Goal: Information Seeking & Learning: Compare options

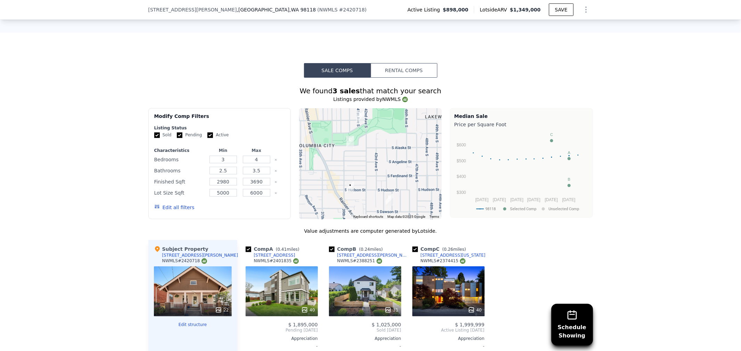
scroll to position [537, 0]
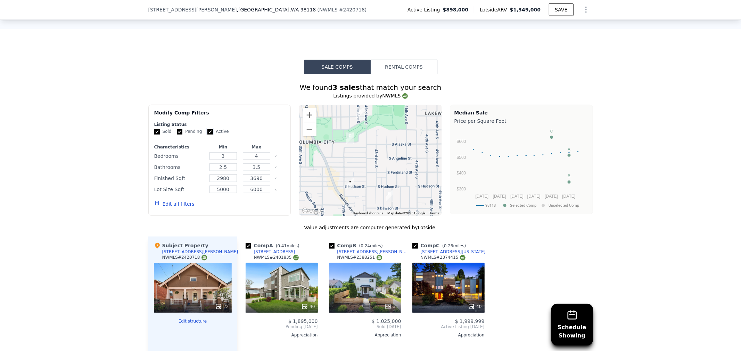
click at [207, 135] on input "Active" at bounding box center [210, 132] width 6 height 6
checkbox input "false"
click at [177, 134] on input "Pending" at bounding box center [180, 132] width 6 height 6
checkbox input "false"
click at [171, 206] on button "Edit all filters" at bounding box center [174, 204] width 40 height 7
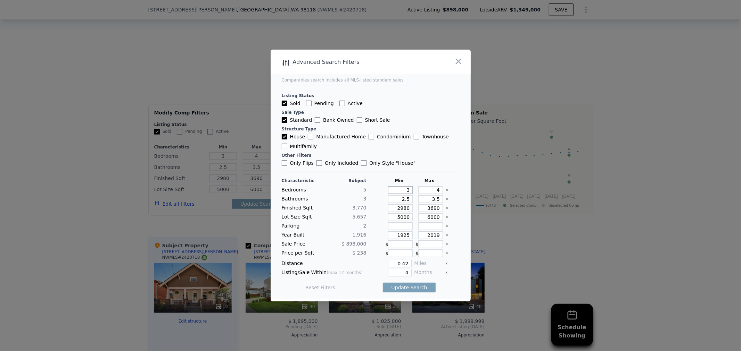
drag, startPoint x: 398, startPoint y: 189, endPoint x: 421, endPoint y: 193, distance: 23.6
click at [421, 193] on div "Bedrooms 5 3 4" at bounding box center [371, 190] width 178 height 8
drag, startPoint x: 441, startPoint y: 190, endPoint x: 443, endPoint y: 197, distance: 7.1
click at [445, 190] on icon "Clear" at bounding box center [446, 190] width 3 height 3
click at [445, 200] on icon "Clear" at bounding box center [446, 199] width 3 height 3
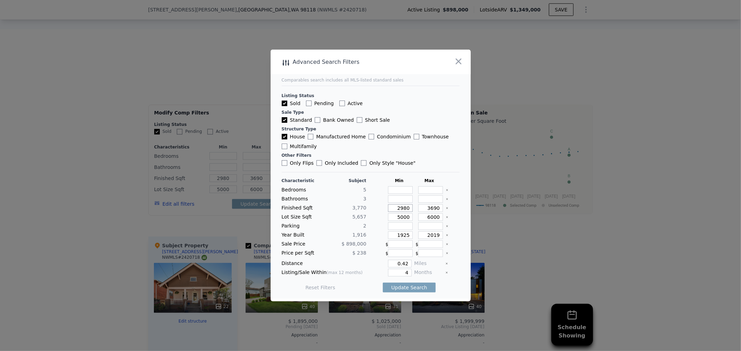
drag, startPoint x: 393, startPoint y: 208, endPoint x: 415, endPoint y: 208, distance: 21.5
click at [415, 208] on div "Finished Sqft 3,770 2980 3690" at bounding box center [371, 208] width 178 height 8
type input "3"
type input "35"
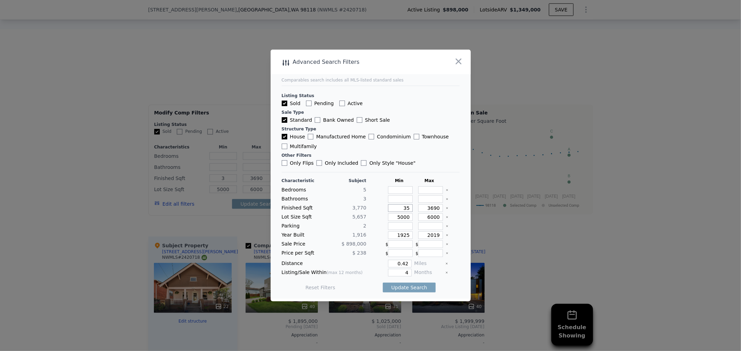
type input "35"
type input "357"
type input "3570"
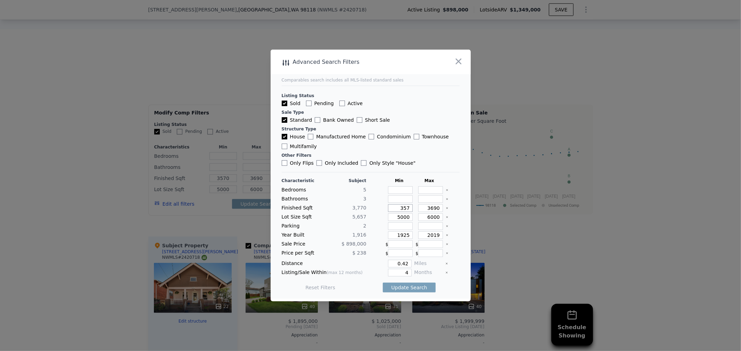
type input "35"
type input "357"
type input "35"
type input "350"
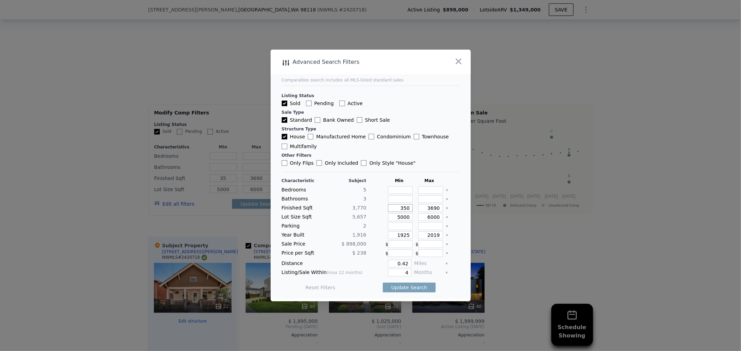
type input "350"
type input "3500"
drag, startPoint x: 423, startPoint y: 210, endPoint x: 443, endPoint y: 210, distance: 20.5
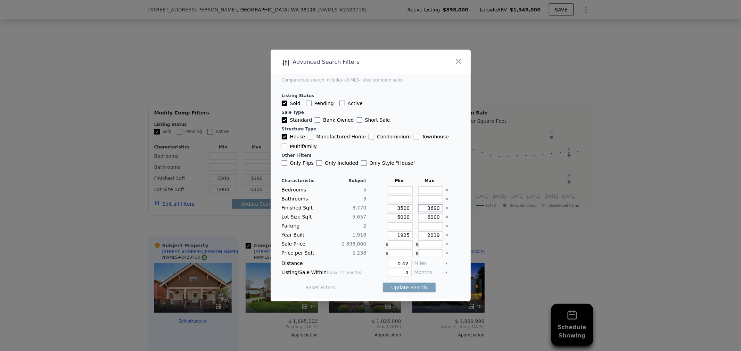
click at [443, 210] on div "Finished Sqft 3,770 3500 3690" at bounding box center [371, 208] width 178 height 8
type input "3"
type input "4"
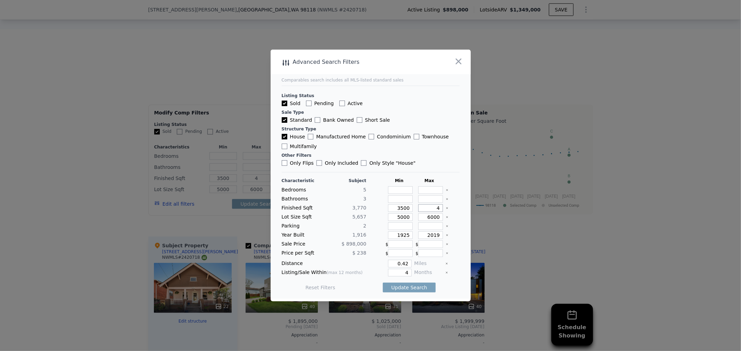
type input "40"
type input "400"
type input "4000"
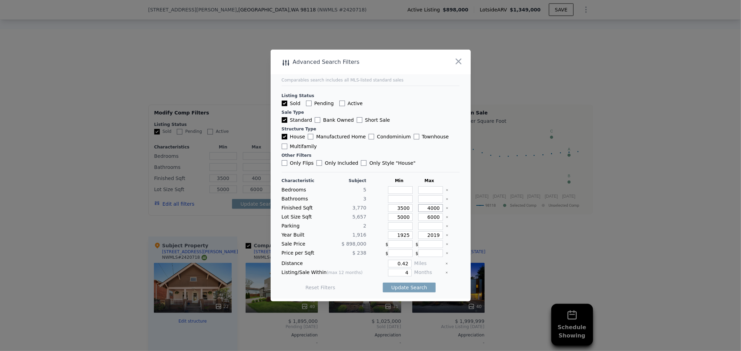
type input "4000"
click at [445, 219] on icon "Clear" at bounding box center [446, 217] width 3 height 3
click at [445, 236] on icon "Clear" at bounding box center [446, 235] width 3 height 3
drag, startPoint x: 406, startPoint y: 263, endPoint x: 388, endPoint y: 262, distance: 17.7
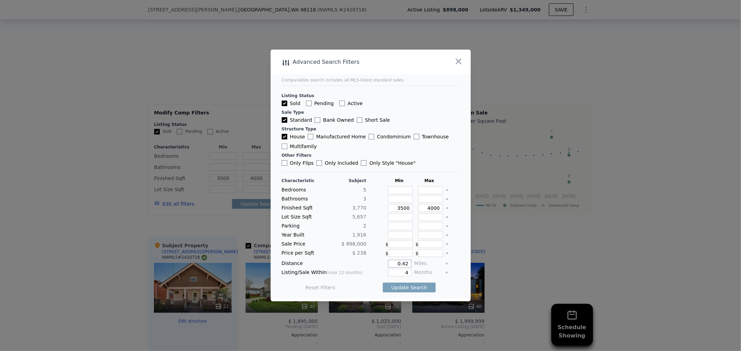
click at [388, 262] on input "0.42" at bounding box center [399, 264] width 23 height 8
type input "1"
drag, startPoint x: 396, startPoint y: 269, endPoint x: 412, endPoint y: 271, distance: 16.5
click at [412, 271] on div "Listing/Sale Within (max 12 months) 4 Months" at bounding box center [371, 273] width 178 height 8
type input "6"
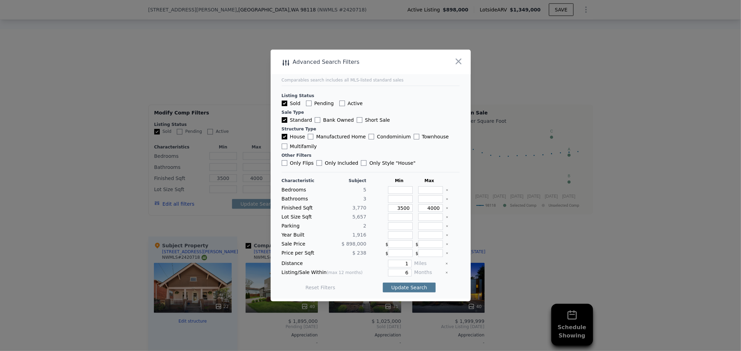
click at [411, 286] on button "Update Search" at bounding box center [409, 288] width 52 height 10
checkbox input "false"
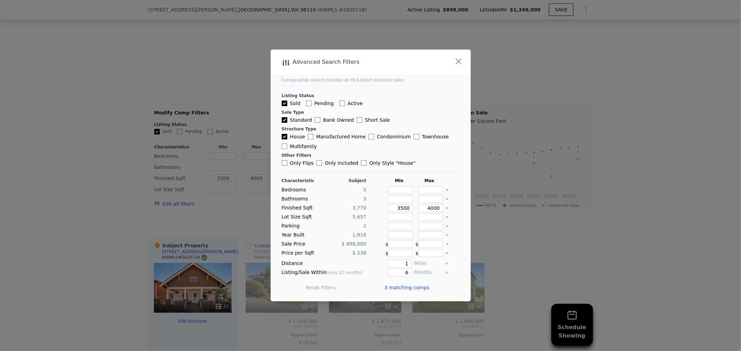
click at [398, 285] on span "3 matching comps" at bounding box center [406, 287] width 45 height 7
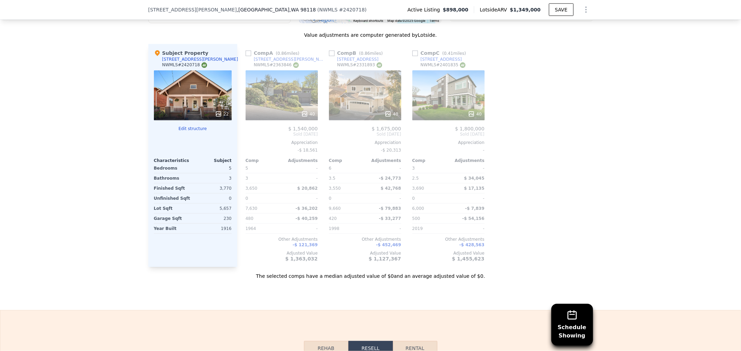
scroll to position [692, 0]
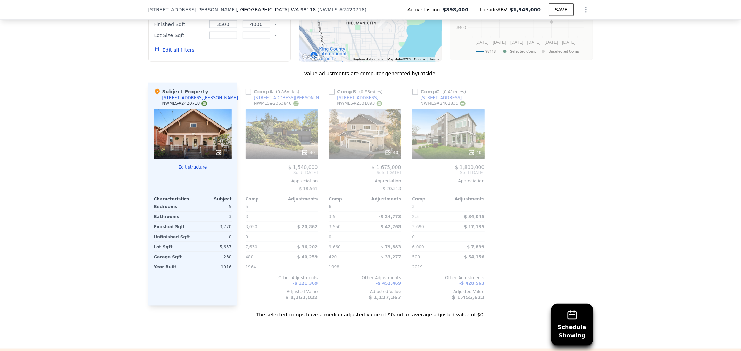
click at [243, 95] on div "Comp A ( 0.86 miles) [STREET_ADDRESS][PERSON_NAME] 40 $ 1,540,000 Sold [DATE] A…" at bounding box center [282, 194] width 78 height 223
click at [247, 95] on input "checkbox" at bounding box center [248, 92] width 6 height 6
checkbox input "true"
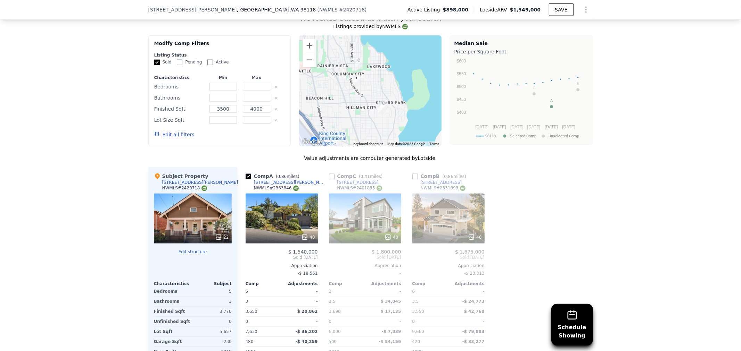
scroll to position [615, 0]
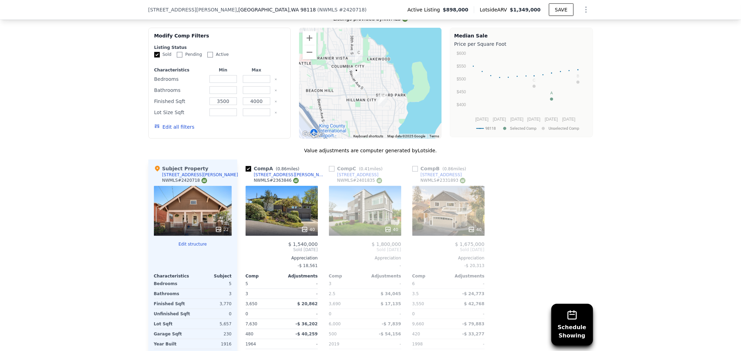
click at [296, 219] on div "40" at bounding box center [281, 211] width 72 height 50
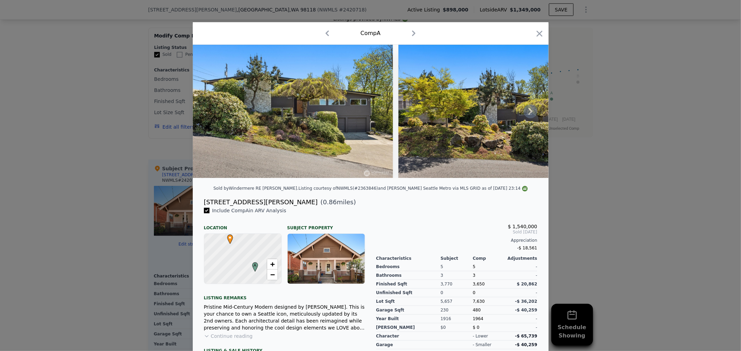
click at [523, 112] on icon at bounding box center [530, 112] width 14 height 14
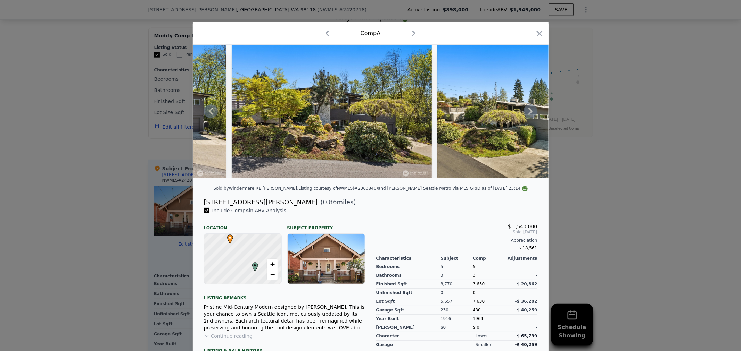
click at [530, 111] on icon at bounding box center [530, 112] width 14 height 14
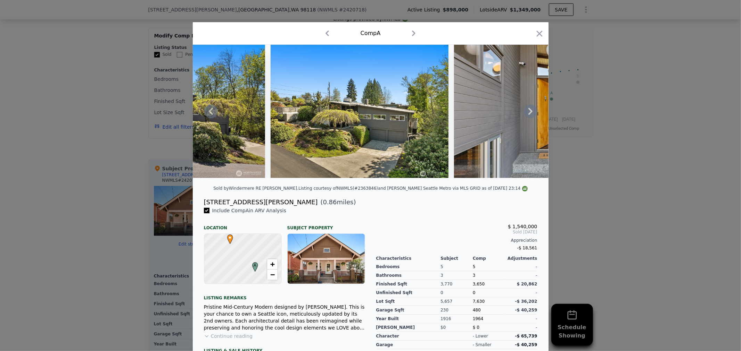
click at [531, 111] on icon at bounding box center [530, 112] width 14 height 14
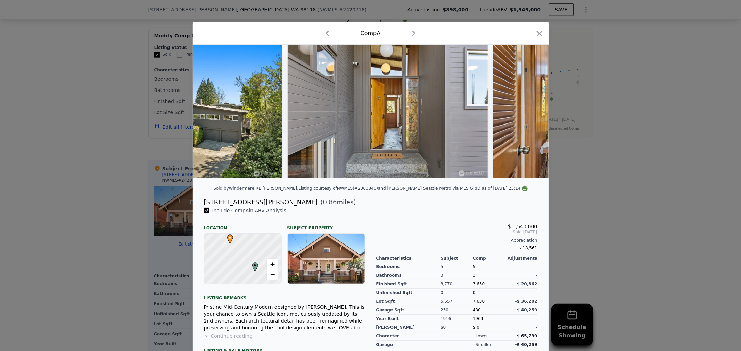
scroll to position [0, 500]
click at [531, 111] on div at bounding box center [371, 111] width 356 height 133
click at [530, 112] on icon at bounding box center [530, 112] width 14 height 14
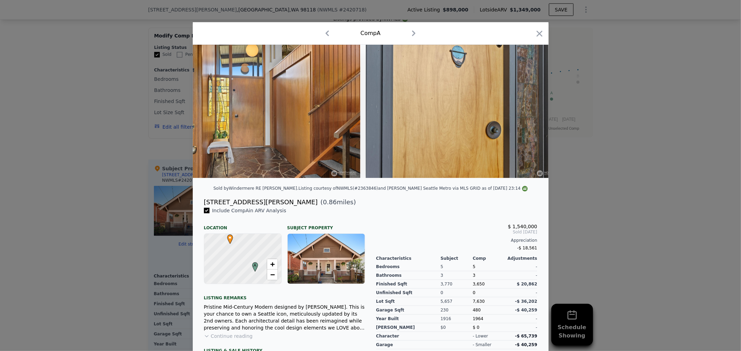
scroll to position [0, 833]
click at [530, 112] on div at bounding box center [371, 111] width 356 height 133
click at [530, 113] on icon at bounding box center [530, 112] width 14 height 14
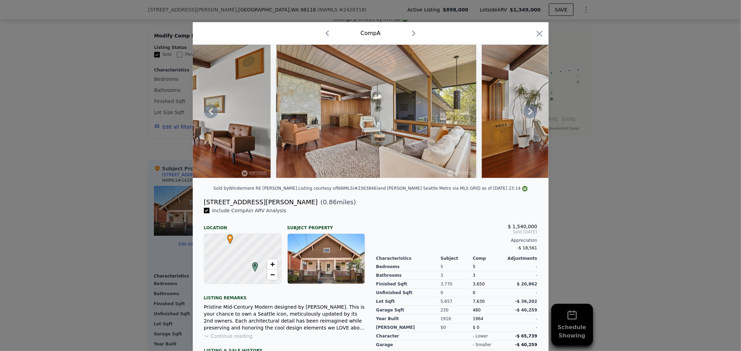
click at [527, 114] on icon at bounding box center [530, 112] width 14 height 14
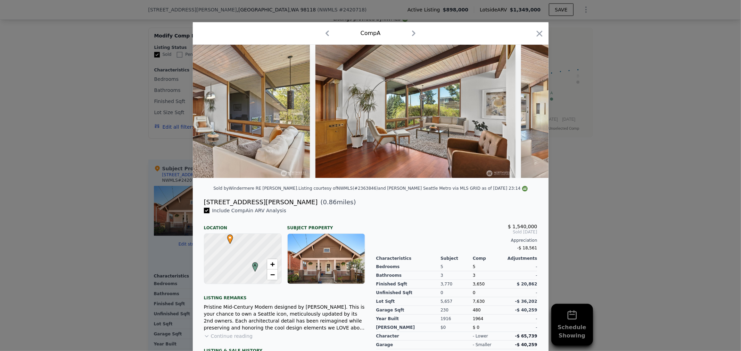
scroll to position [0, 1500]
click at [527, 114] on icon at bounding box center [530, 112] width 14 height 14
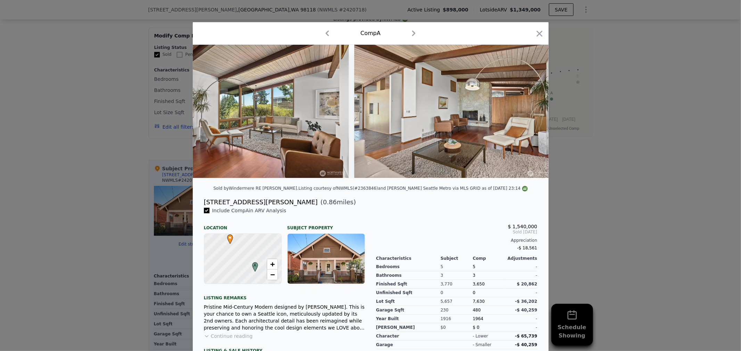
scroll to position [0, 1666]
click at [527, 114] on div at bounding box center [371, 111] width 356 height 133
click at [527, 114] on icon at bounding box center [530, 112] width 14 height 14
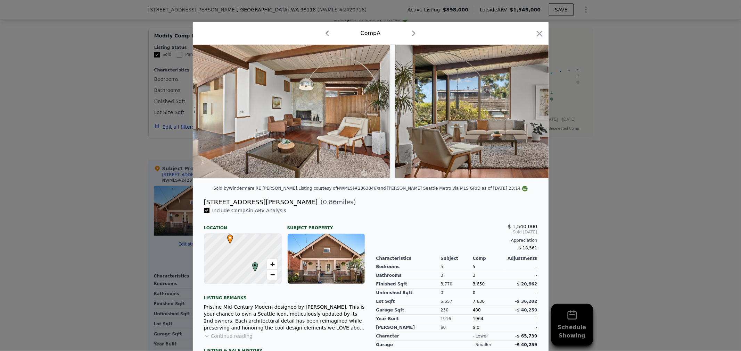
scroll to position [0, 1833]
click at [536, 35] on icon "button" at bounding box center [539, 34] width 10 height 10
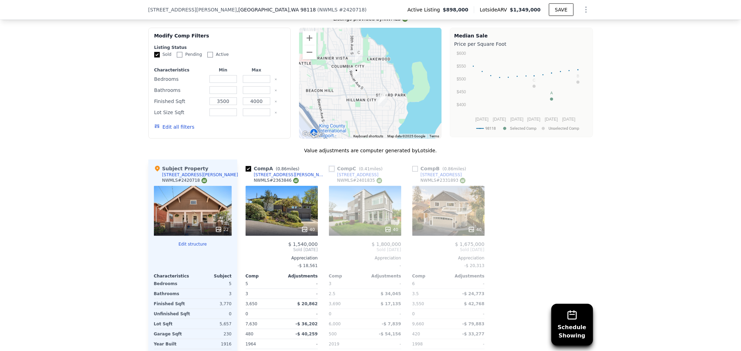
click at [329, 172] on input "checkbox" at bounding box center [332, 169] width 6 height 6
checkbox input "true"
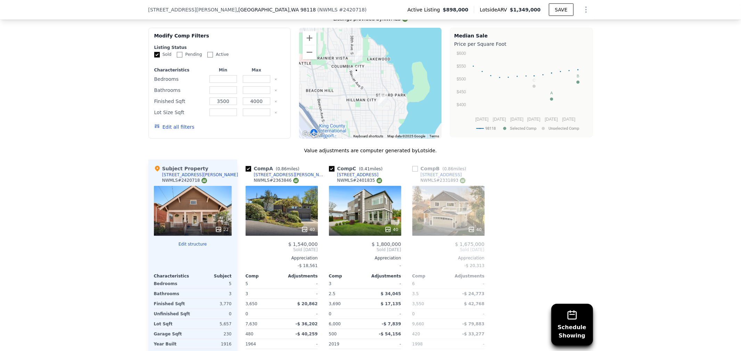
click at [348, 207] on div "40" at bounding box center [365, 211] width 72 height 50
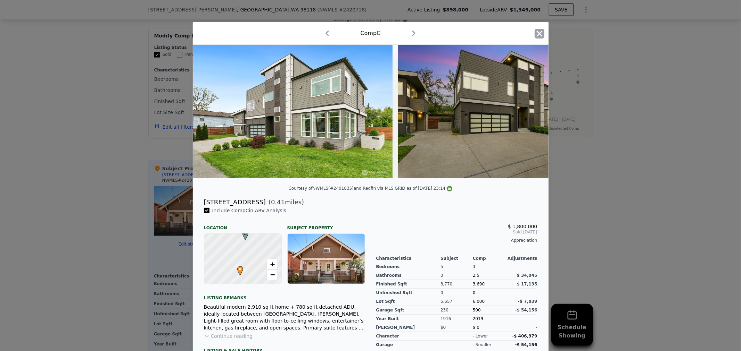
click at [535, 33] on icon "button" at bounding box center [539, 34] width 10 height 10
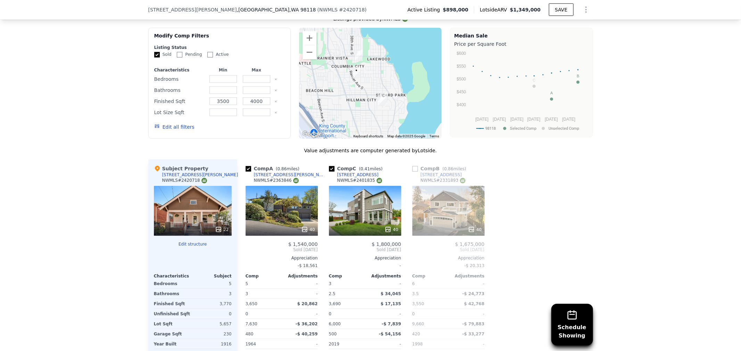
click at [426, 210] on div "40" at bounding box center [448, 211] width 72 height 50
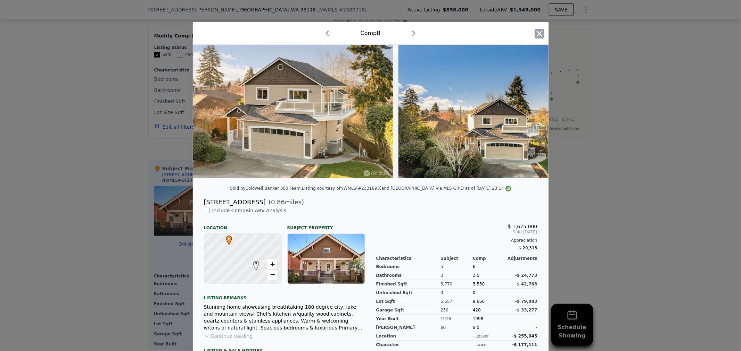
click at [536, 33] on icon "button" at bounding box center [539, 34] width 6 height 6
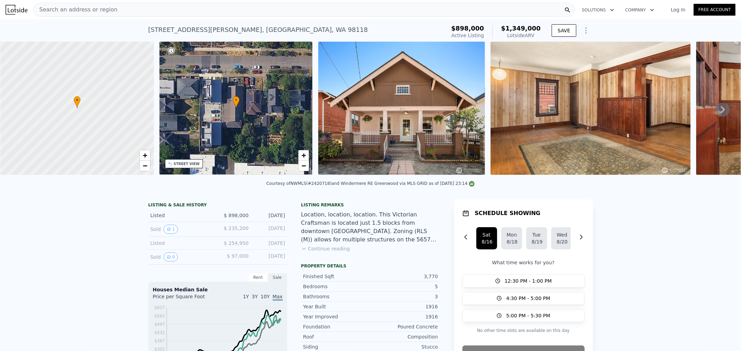
click at [84, 8] on span "Search an address or region" at bounding box center [76, 10] width 84 height 8
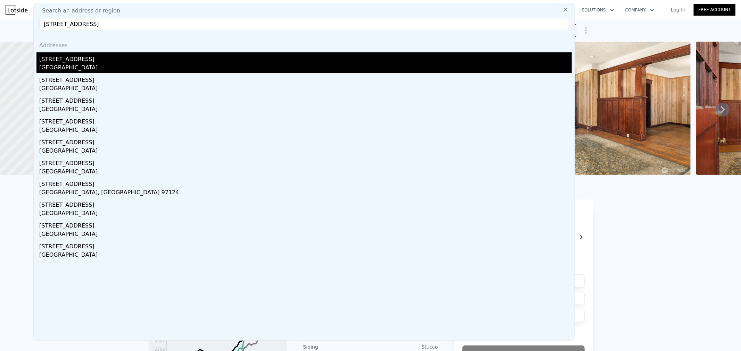
type input "[STREET_ADDRESS]"
click at [62, 58] on div "[STREET_ADDRESS]" at bounding box center [305, 57] width 532 height 11
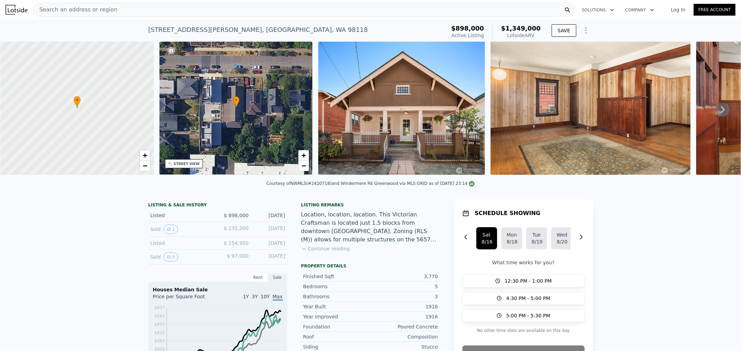
checkbox input "true"
type input "2"
type input "4"
type input "1"
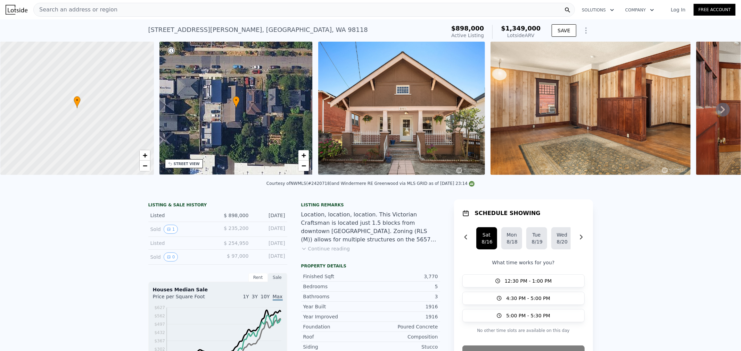
type input "2"
type input "770"
type input "1400"
type input "2990"
type input "6000"
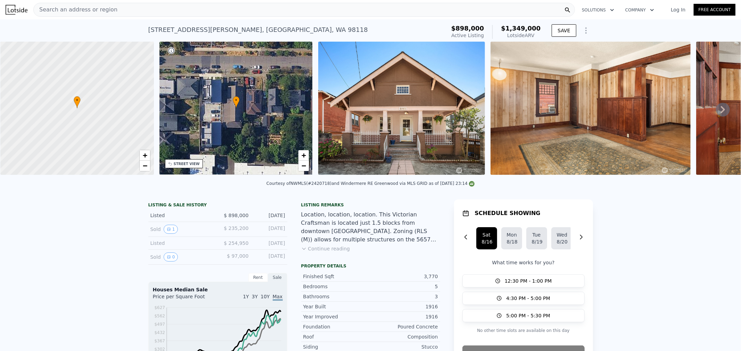
type input "$ 689,000"
type input "6"
type input "-$ 133,587"
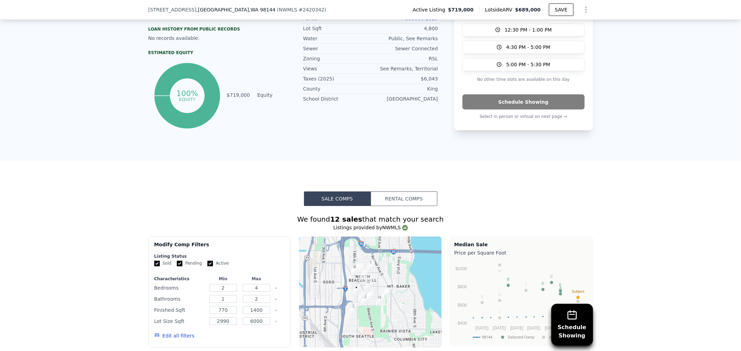
scroll to position [499, 0]
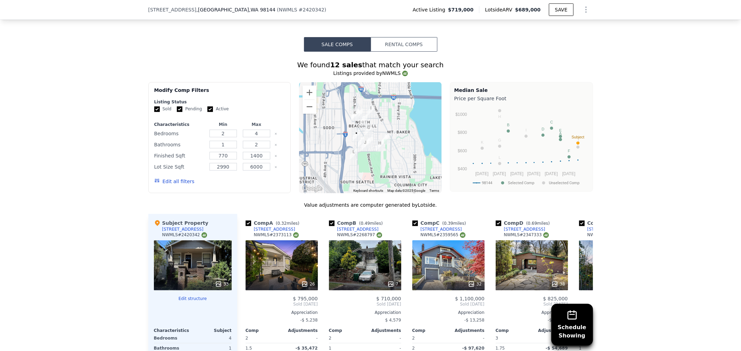
click at [165, 185] on button "Edit all filters" at bounding box center [174, 181] width 40 height 7
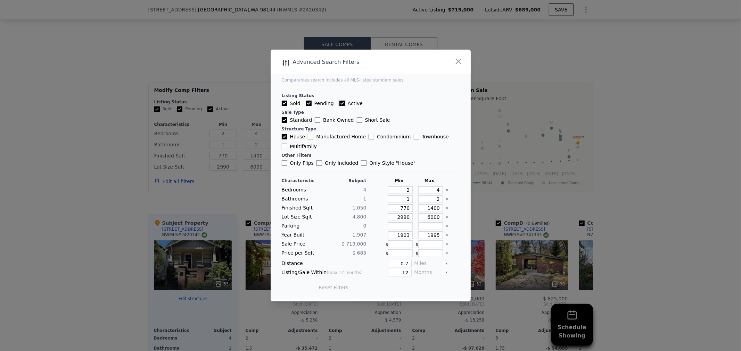
click at [340, 105] on input "Active" at bounding box center [342, 104] width 6 height 6
checkbox input "false"
click at [304, 101] on div "Sold Pending Active" at bounding box center [371, 103] width 178 height 7
click at [308, 105] on input "Pending" at bounding box center [309, 104] width 6 height 6
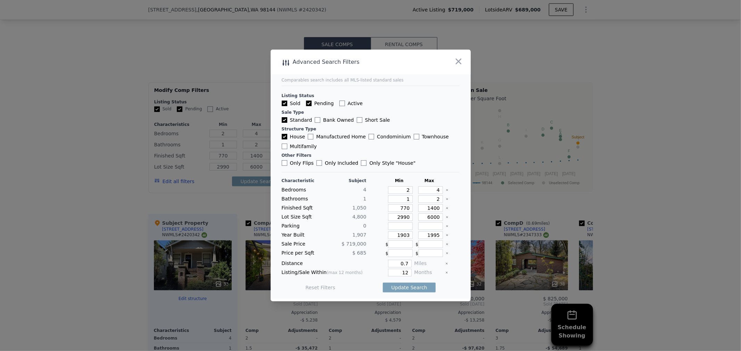
checkbox input "false"
drag, startPoint x: 402, startPoint y: 190, endPoint x: 413, endPoint y: 189, distance: 11.2
click at [413, 189] on div "Bedrooms 4 2 4" at bounding box center [371, 190] width 178 height 8
drag, startPoint x: 441, startPoint y: 191, endPoint x: 443, endPoint y: 196, distance: 5.7
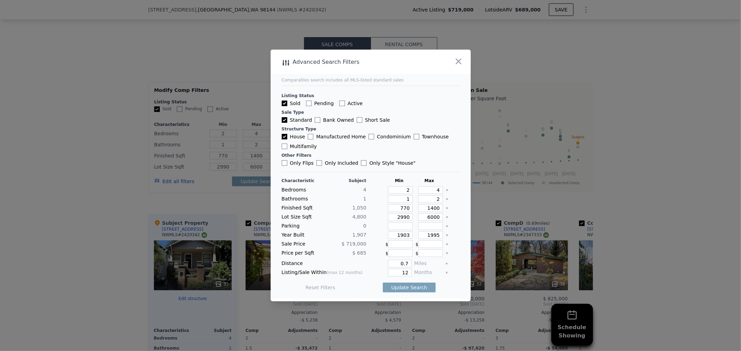
click at [445, 191] on icon "Clear" at bounding box center [446, 190] width 3 height 3
click at [440, 202] on div "Bathrooms 1 1 2" at bounding box center [371, 199] width 178 height 8
click at [445, 201] on icon "Clear" at bounding box center [446, 199] width 3 height 3
drag, startPoint x: 398, startPoint y: 210, endPoint x: 417, endPoint y: 208, distance: 19.2
click at [417, 208] on div "Finished Sqft 1,050 770 1400" at bounding box center [371, 208] width 178 height 8
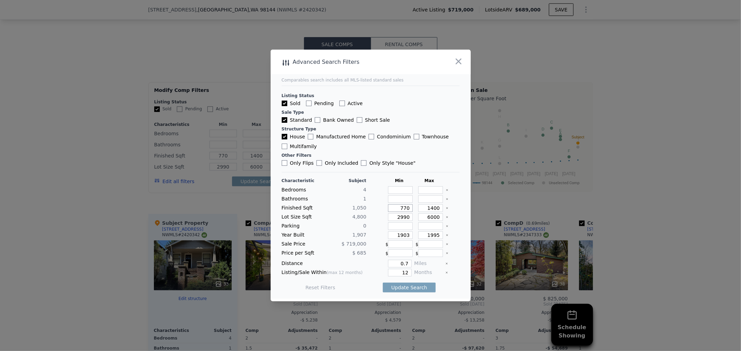
type input "1"
type input "15"
type input "150"
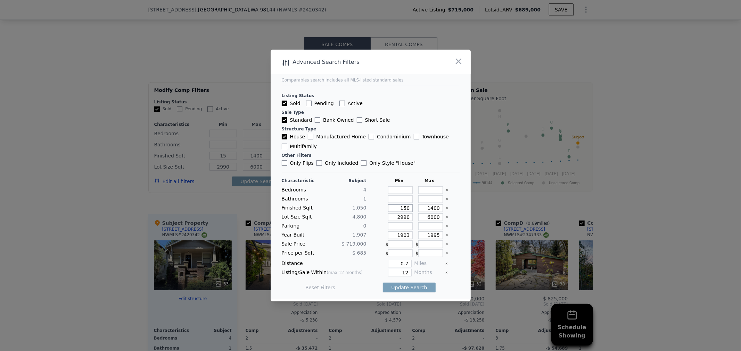
type input "150"
type input "1500"
drag, startPoint x: 422, startPoint y: 208, endPoint x: 441, endPoint y: 207, distance: 18.8
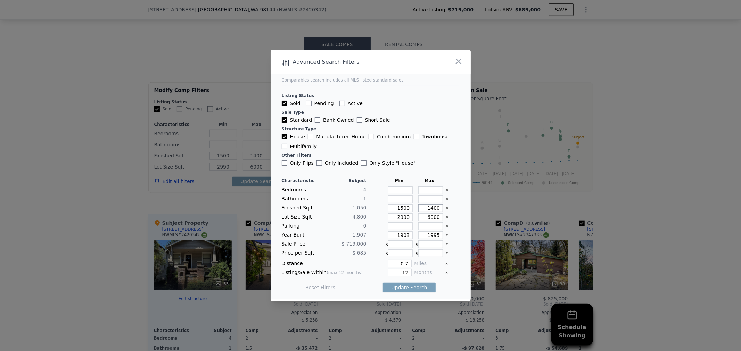
click at [441, 207] on div "Finished Sqft 1,050 1500 1400" at bounding box center [371, 208] width 178 height 8
type input "1"
type input "9"
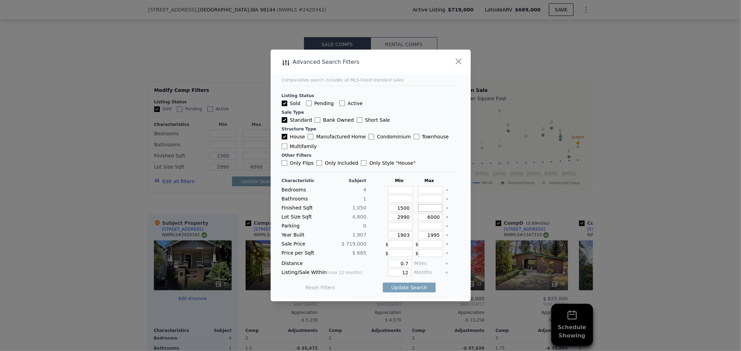
type input "1"
type input "19"
type input "1"
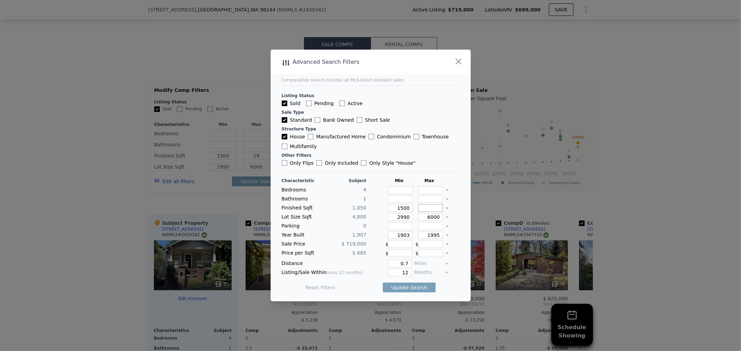
type input "1"
type input "12"
type input "120"
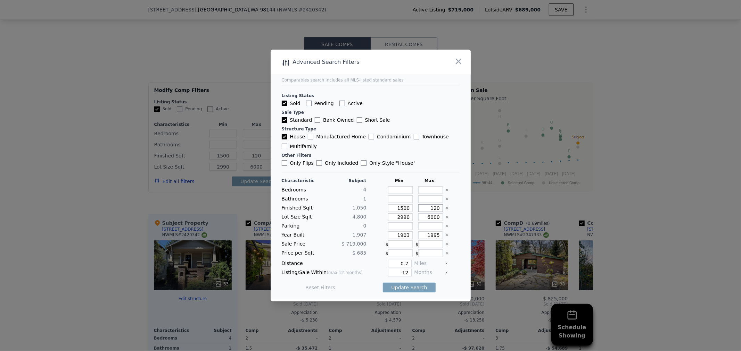
type input "1200"
type input "120"
type input "12"
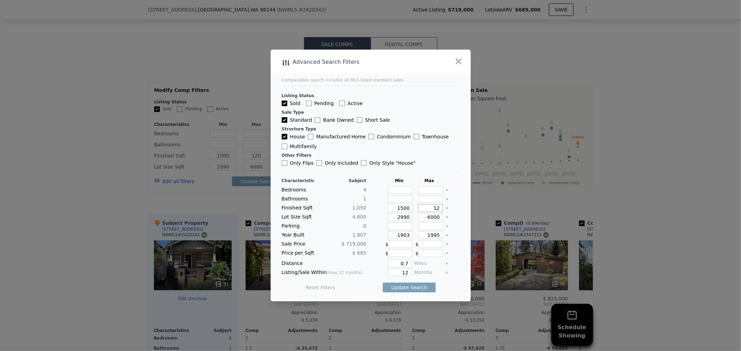
type input "12"
type input "1"
type input "2"
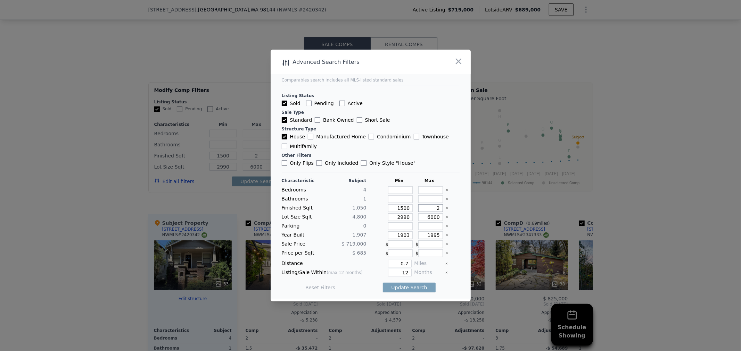
type input "20"
type input "200"
type input "2000"
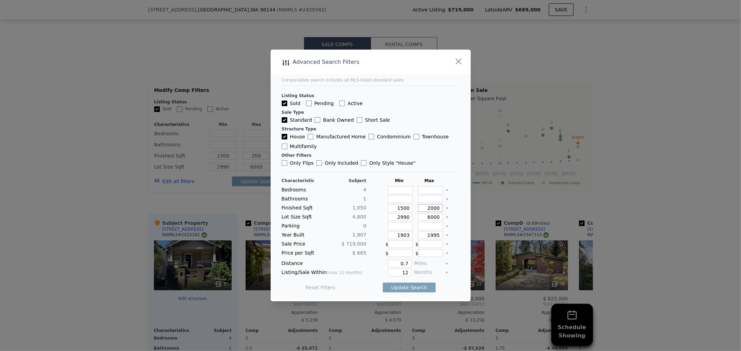
type input "2000"
click at [446, 218] on icon "Clear" at bounding box center [446, 217] width 1 height 1
click at [445, 235] on icon "Clear" at bounding box center [446, 235] width 3 height 3
drag, startPoint x: 403, startPoint y: 264, endPoint x: 377, endPoint y: 262, distance: 26.8
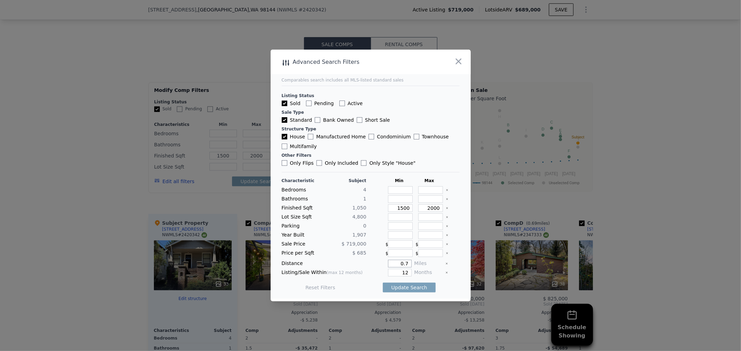
click at [377, 262] on div "0.7" at bounding box center [390, 264] width 42 height 8
type input "1"
drag, startPoint x: 396, startPoint y: 270, endPoint x: 412, endPoint y: 270, distance: 16.0
click at [412, 270] on div "Listing/Sale Within (max 12 months) 12 Months" at bounding box center [371, 273] width 178 height 8
type input "6"
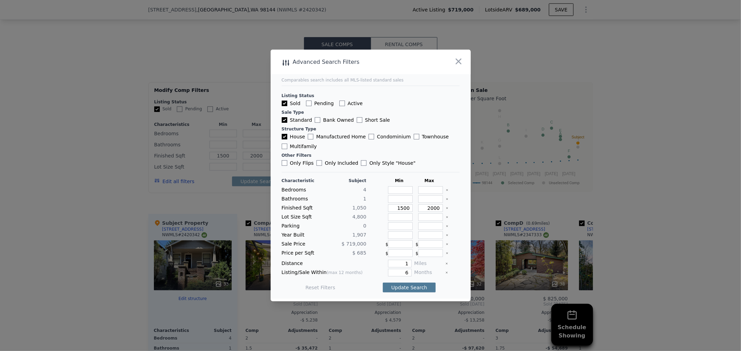
click at [402, 284] on button "Update Search" at bounding box center [409, 288] width 52 height 10
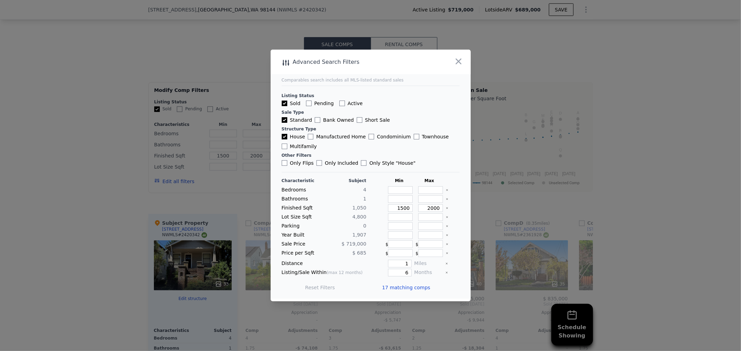
click at [409, 287] on span "17 matching comps" at bounding box center [406, 287] width 48 height 7
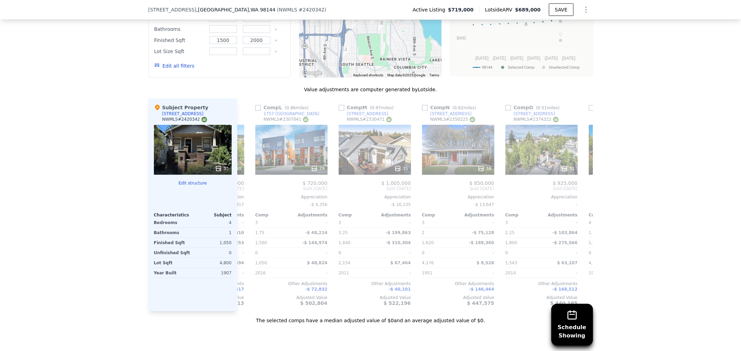
scroll to position [0, 944]
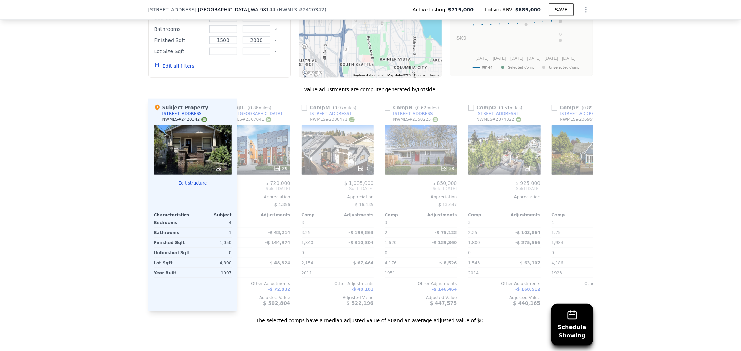
click at [177, 69] on button "Edit all filters" at bounding box center [174, 65] width 40 height 7
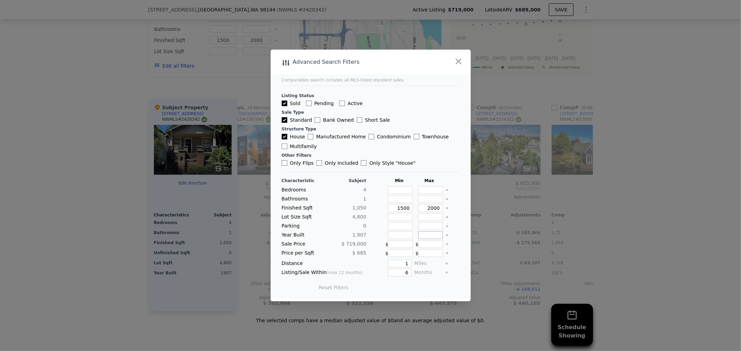
click at [425, 237] on input "number" at bounding box center [430, 236] width 25 height 8
type input "1960"
click at [411, 285] on button "Update Search" at bounding box center [409, 288] width 52 height 10
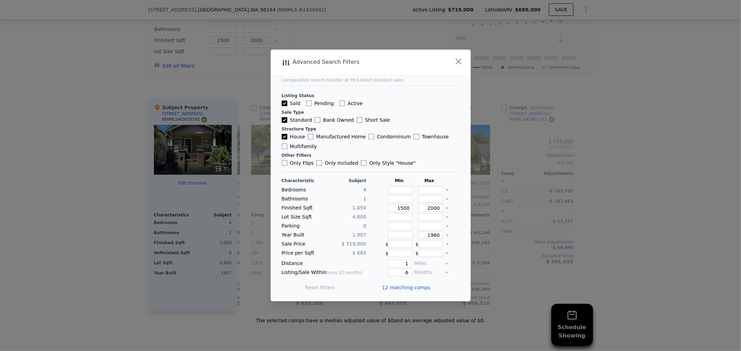
scroll to position [0, 661]
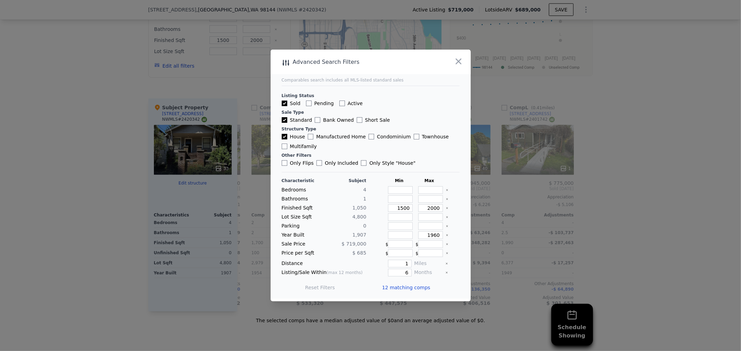
click at [417, 285] on span "12 matching comps" at bounding box center [406, 287] width 48 height 7
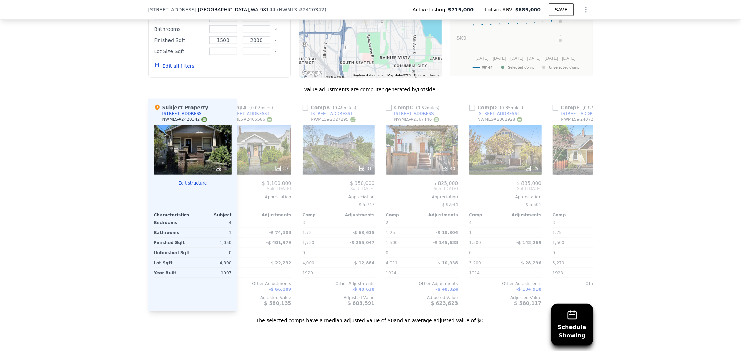
scroll to position [0, 0]
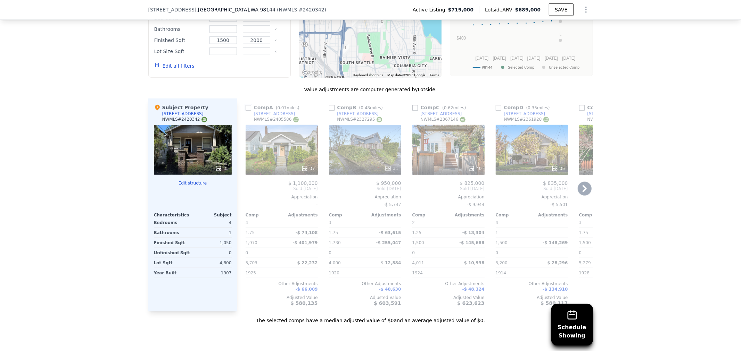
click at [245, 111] on input "checkbox" at bounding box center [248, 108] width 6 height 6
checkbox input "true"
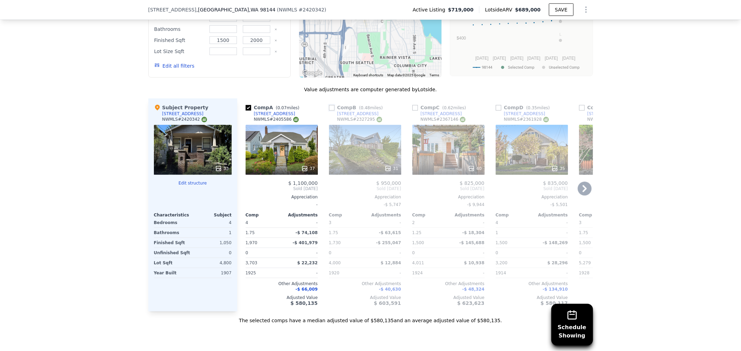
click at [329, 111] on input "checkbox" at bounding box center [332, 108] width 6 height 6
checkbox input "true"
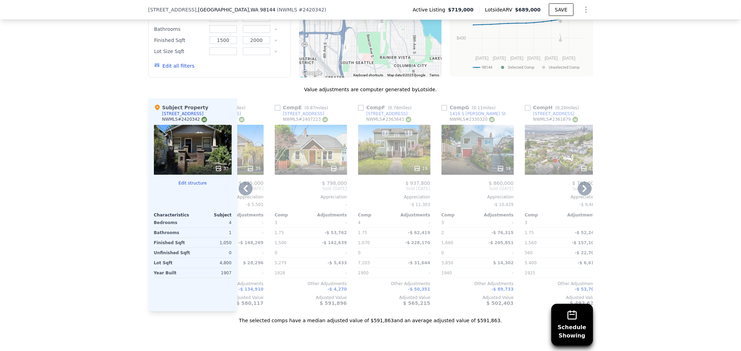
scroll to position [0, 305]
click at [274, 111] on input "checkbox" at bounding box center [277, 108] width 6 height 6
checkbox input "true"
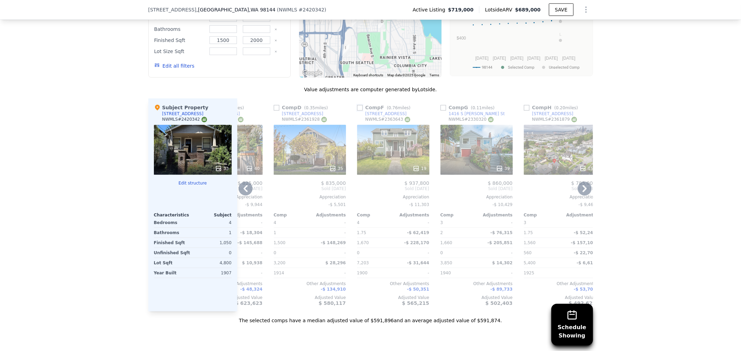
drag, startPoint x: 357, startPoint y: 111, endPoint x: 372, endPoint y: 159, distance: 50.0
click at [357, 111] on input "checkbox" at bounding box center [360, 108] width 6 height 6
checkbox input "true"
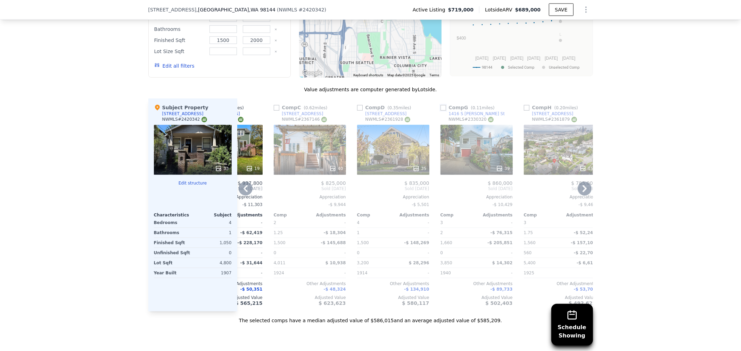
click at [440, 111] on input "checkbox" at bounding box center [443, 108] width 6 height 6
checkbox input "true"
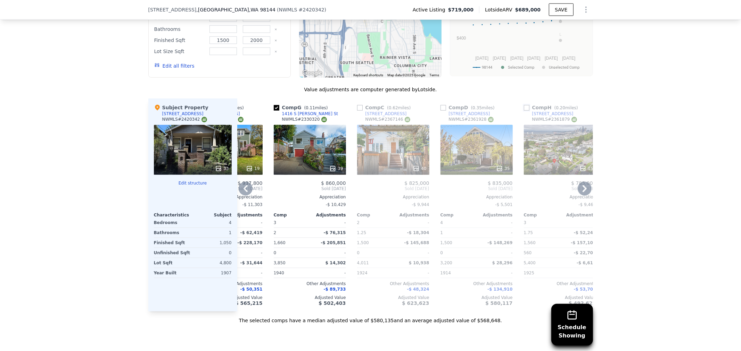
click at [524, 111] on input "checkbox" at bounding box center [527, 108] width 6 height 6
checkbox input "true"
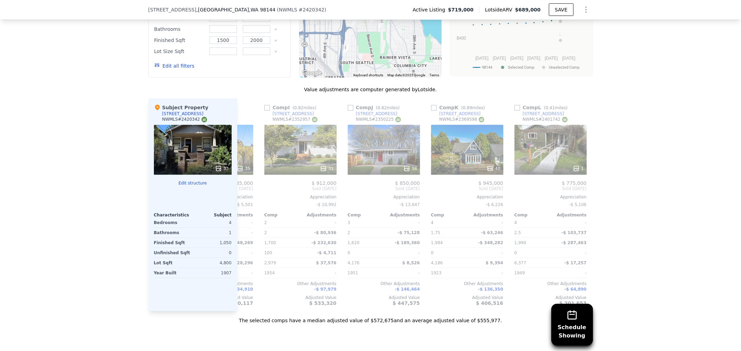
scroll to position [0, 652]
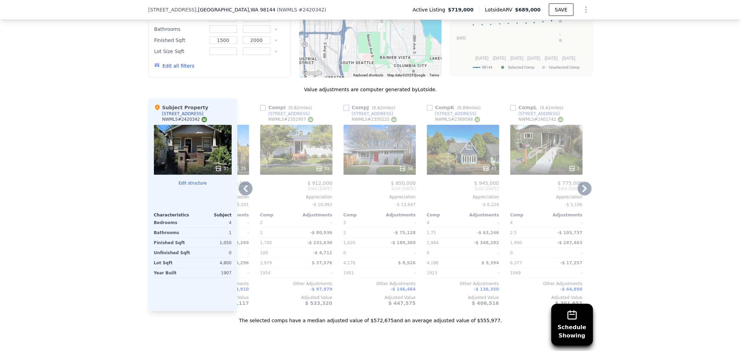
click at [343, 110] on input "checkbox" at bounding box center [346, 108] width 6 height 6
checkbox input "true"
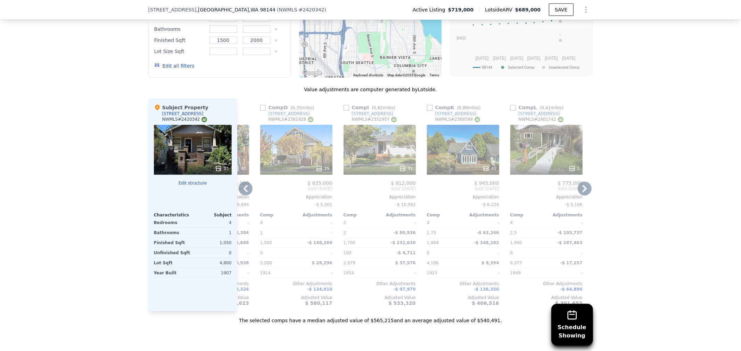
click at [427, 111] on input "checkbox" at bounding box center [430, 108] width 6 height 6
checkbox input "true"
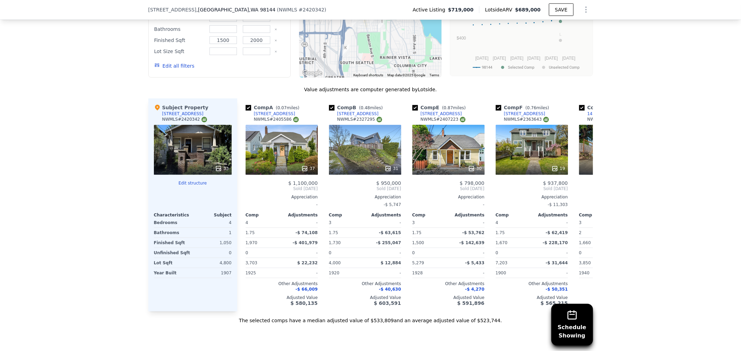
scroll to position [615, 0]
click at [270, 164] on div "37" at bounding box center [281, 150] width 72 height 50
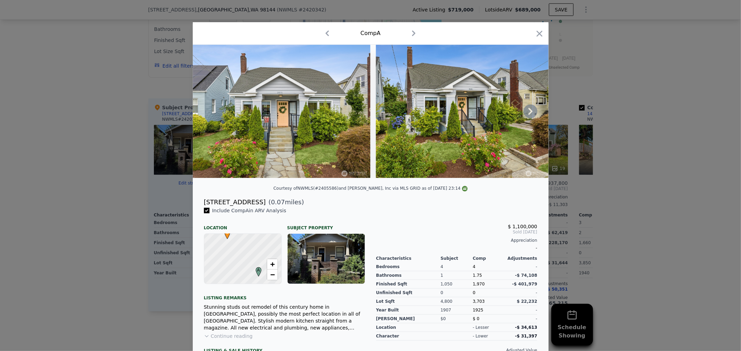
click at [528, 111] on icon at bounding box center [530, 112] width 14 height 14
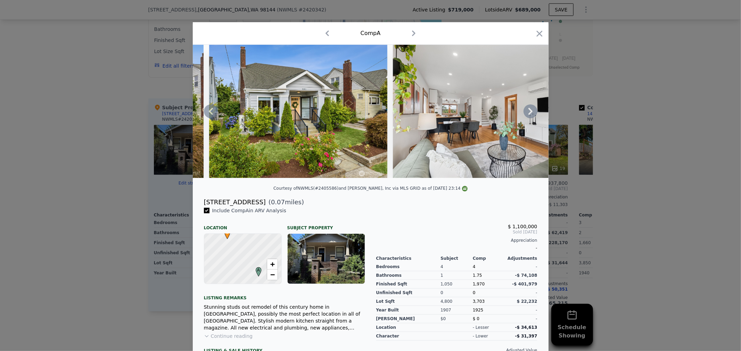
click at [528, 111] on icon at bounding box center [530, 112] width 14 height 14
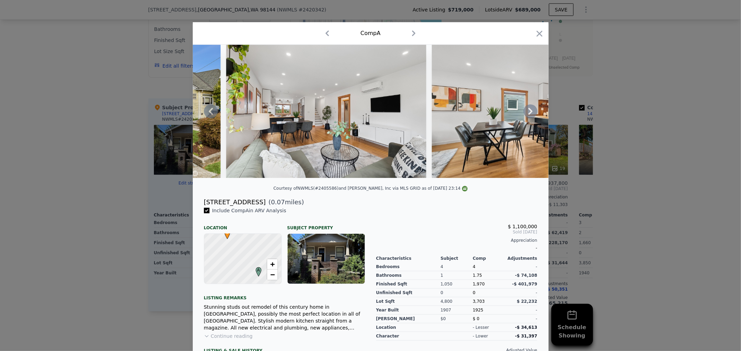
click at [528, 111] on icon at bounding box center [530, 112] width 14 height 14
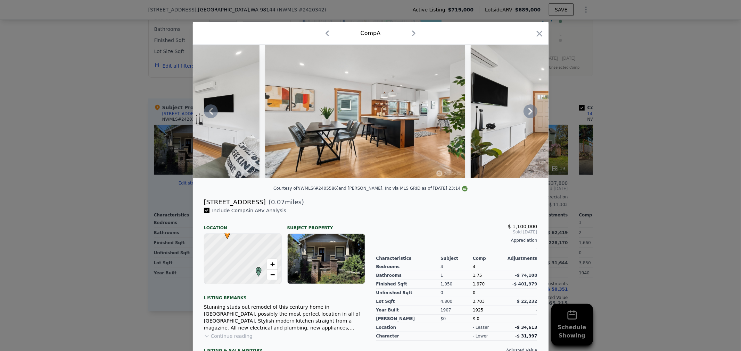
click at [528, 111] on icon at bounding box center [530, 112] width 14 height 14
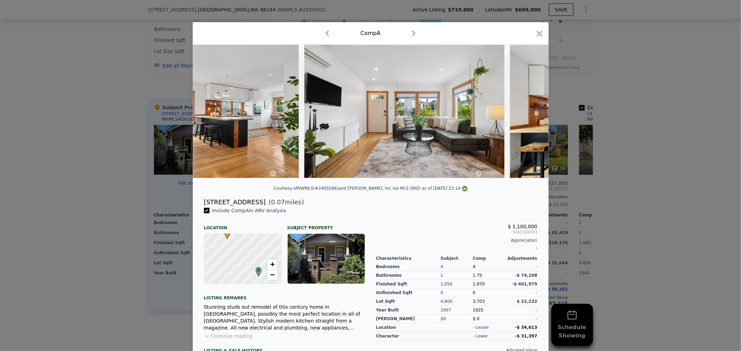
scroll to position [0, 667]
click at [528, 111] on div at bounding box center [371, 111] width 356 height 133
click at [528, 111] on icon at bounding box center [530, 112] width 14 height 14
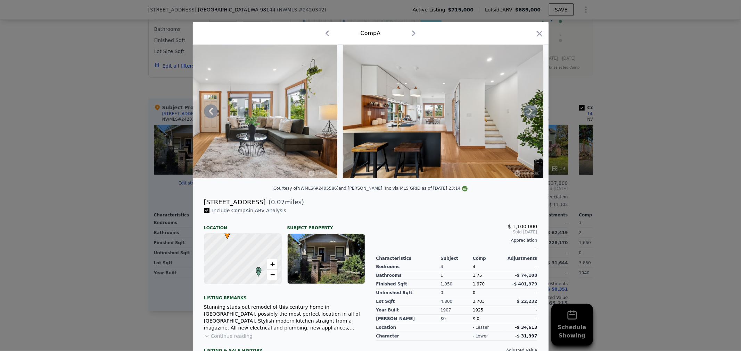
click at [528, 111] on icon at bounding box center [530, 112] width 14 height 14
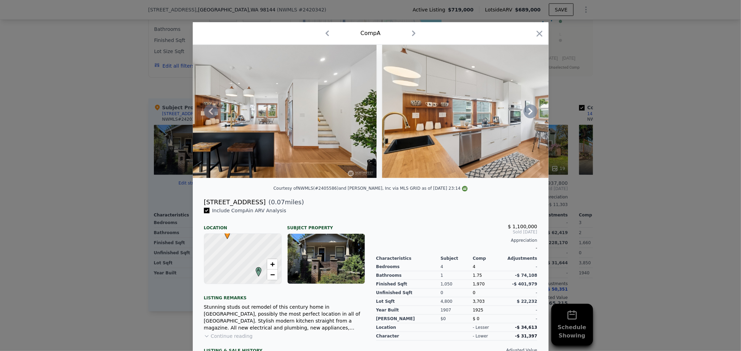
click at [528, 111] on icon at bounding box center [530, 112] width 14 height 14
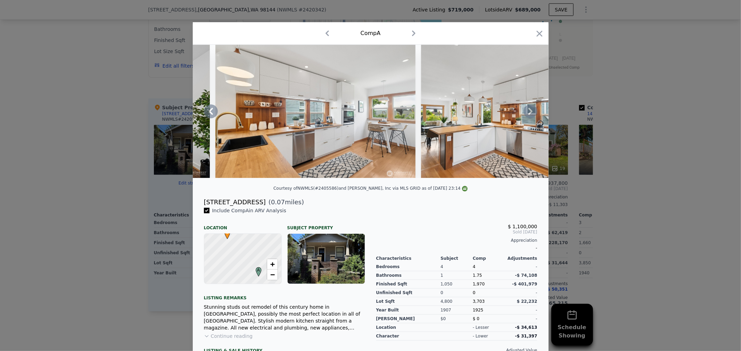
click at [528, 111] on icon at bounding box center [530, 112] width 14 height 14
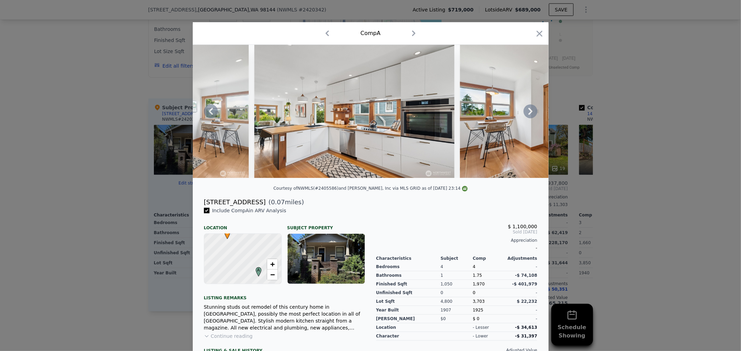
click at [528, 111] on icon at bounding box center [530, 112] width 14 height 14
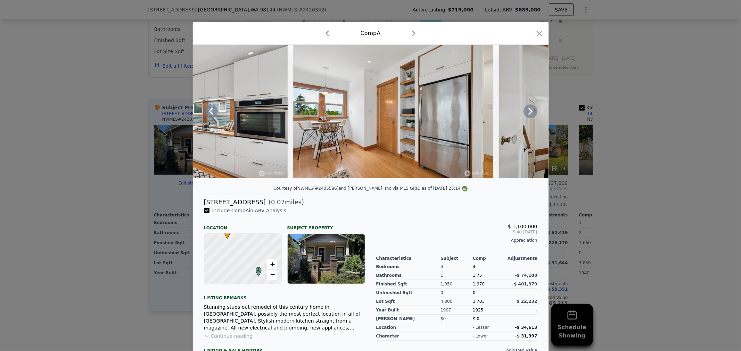
click at [528, 111] on icon at bounding box center [530, 112] width 14 height 14
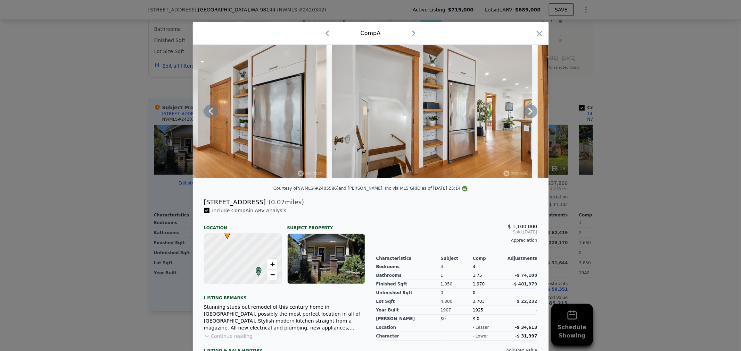
click at [528, 111] on icon at bounding box center [530, 112] width 14 height 14
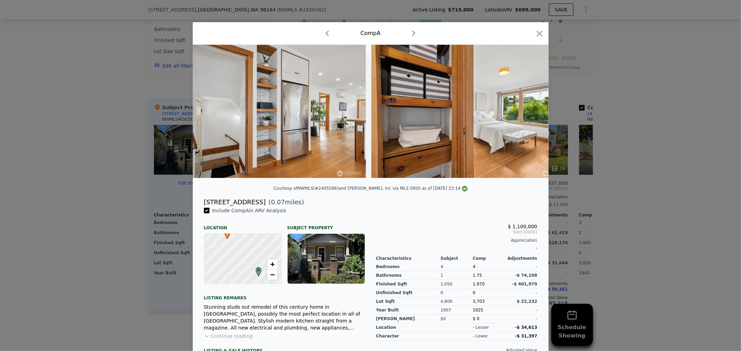
scroll to position [0, 1833]
click at [528, 111] on div at bounding box center [371, 111] width 356 height 133
click at [528, 111] on icon at bounding box center [530, 112] width 14 height 14
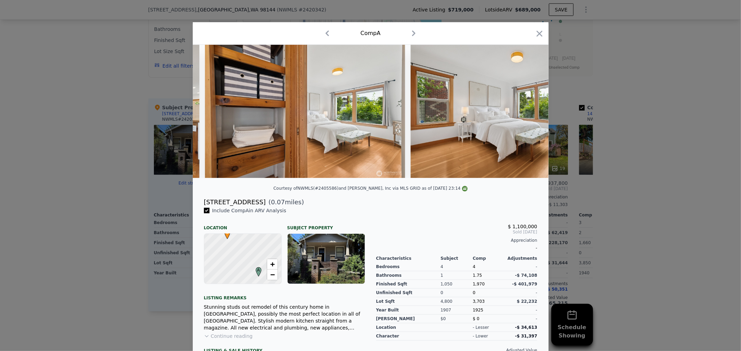
scroll to position [0, 2000]
click at [536, 34] on icon "button" at bounding box center [539, 34] width 6 height 6
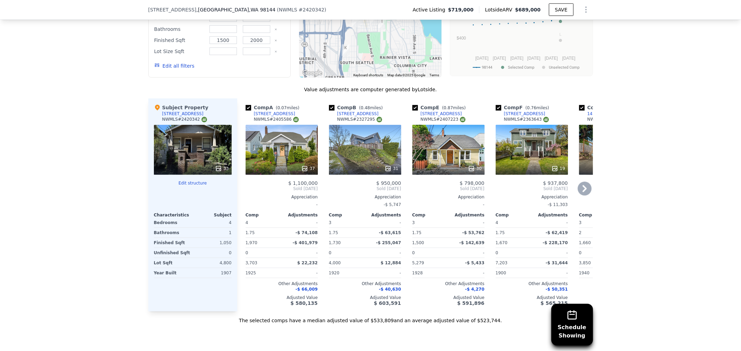
click at [369, 149] on div "31" at bounding box center [365, 150] width 72 height 50
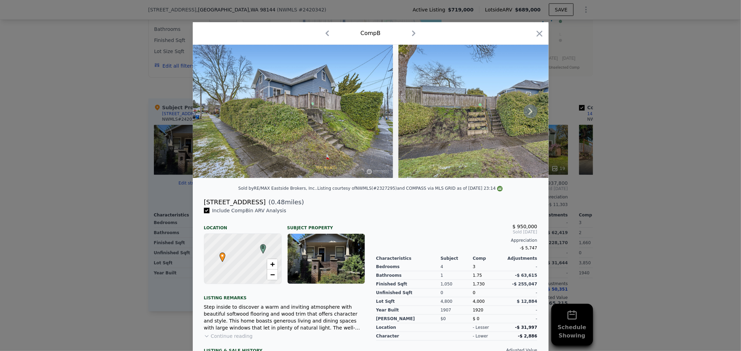
click at [526, 115] on icon at bounding box center [530, 112] width 14 height 14
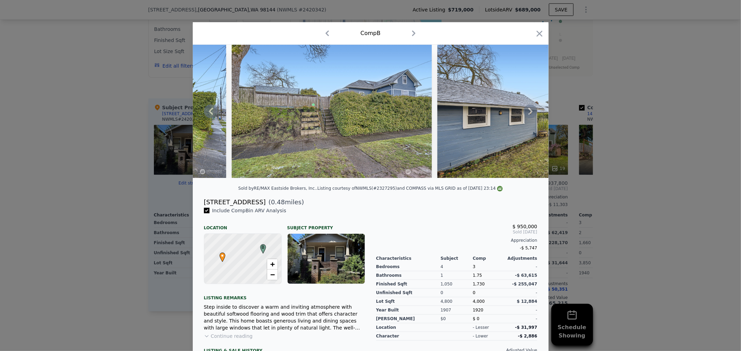
click at [525, 115] on icon at bounding box center [530, 112] width 14 height 14
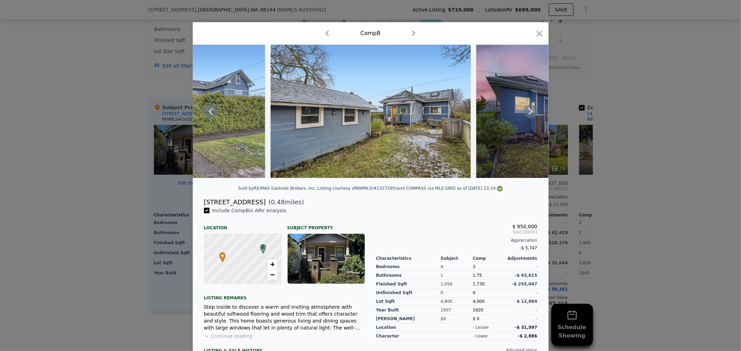
click at [525, 113] on icon at bounding box center [530, 112] width 14 height 14
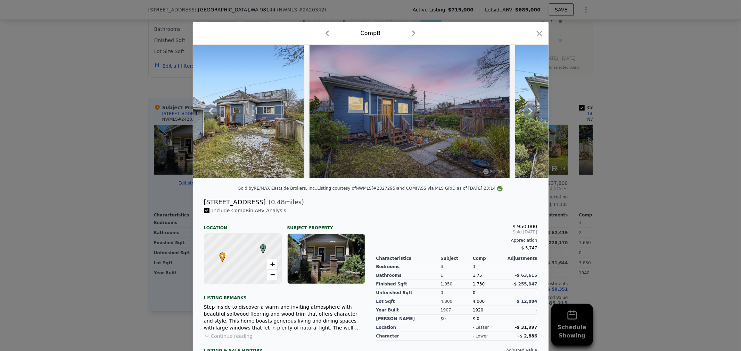
click at [525, 113] on icon at bounding box center [530, 112] width 14 height 14
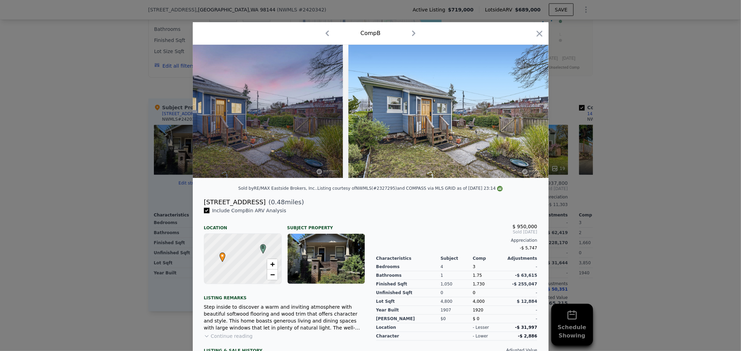
click at [525, 113] on img at bounding box center [448, 111] width 200 height 133
click at [525, 113] on icon at bounding box center [530, 112] width 14 height 14
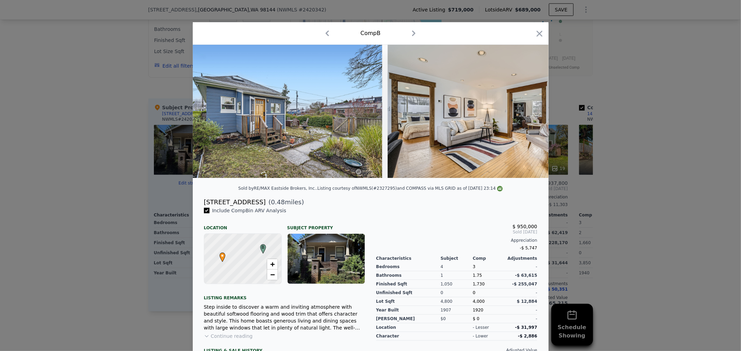
scroll to position [0, 833]
click at [525, 113] on div at bounding box center [371, 111] width 356 height 133
click at [525, 113] on icon at bounding box center [530, 112] width 14 height 14
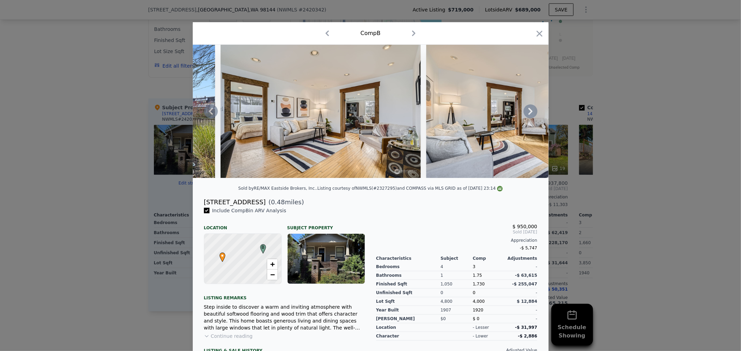
click at [528, 111] on icon at bounding box center [530, 112] width 14 height 14
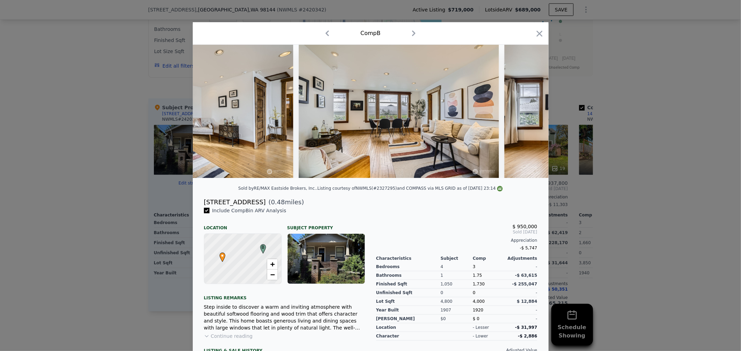
scroll to position [0, 1333]
click at [528, 111] on div at bounding box center [371, 111] width 356 height 133
click at [528, 111] on icon at bounding box center [530, 112] width 14 height 14
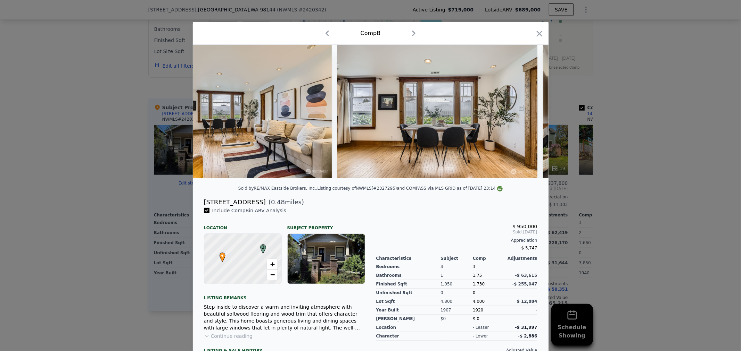
click at [528, 111] on div at bounding box center [371, 111] width 356 height 133
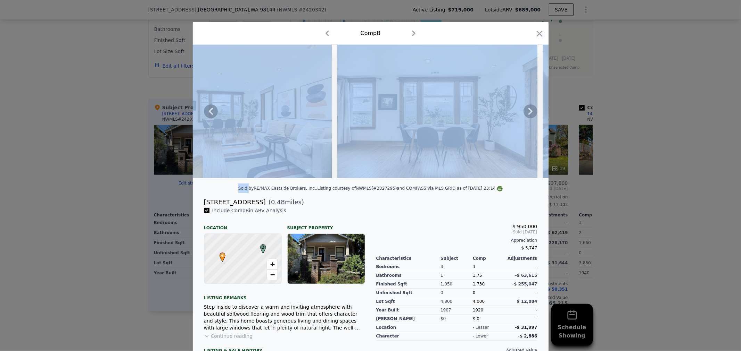
click at [528, 111] on icon at bounding box center [530, 112] width 14 height 14
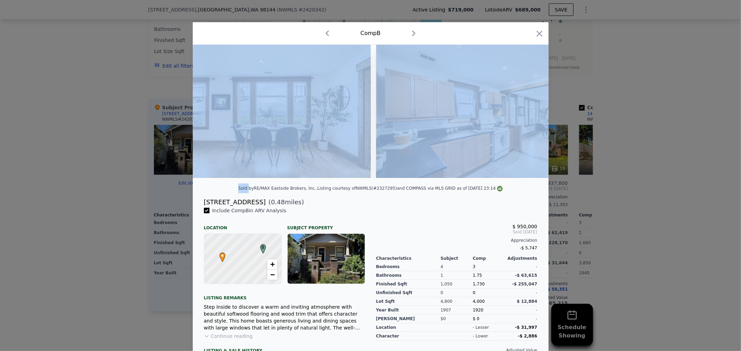
click at [528, 111] on img at bounding box center [476, 111] width 200 height 133
click at [528, 111] on icon at bounding box center [530, 112] width 14 height 14
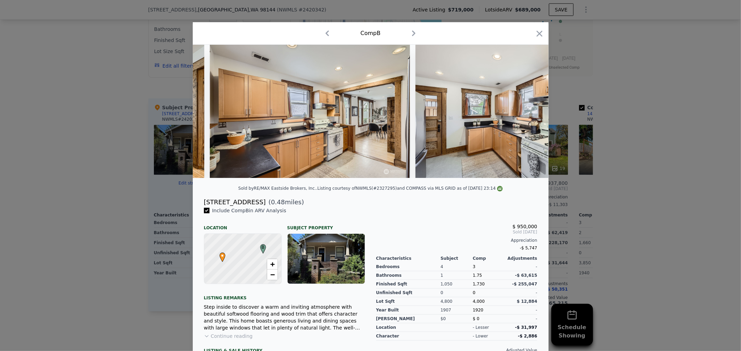
scroll to position [0, 1833]
click at [528, 111] on icon at bounding box center [530, 112] width 14 height 14
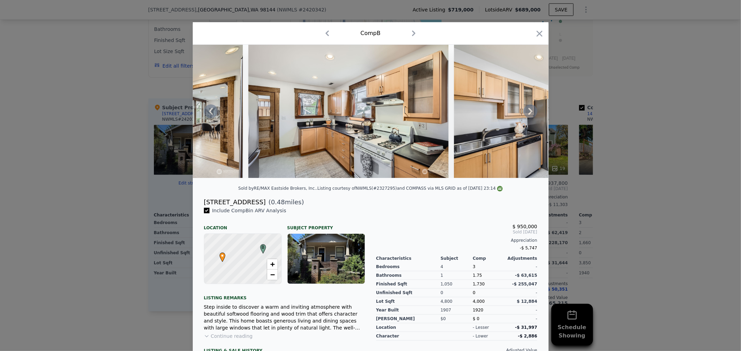
click at [528, 111] on icon at bounding box center [530, 112] width 14 height 14
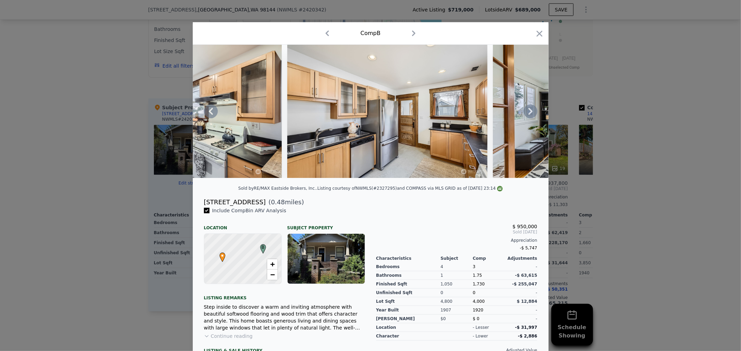
click at [528, 111] on icon at bounding box center [530, 112] width 14 height 14
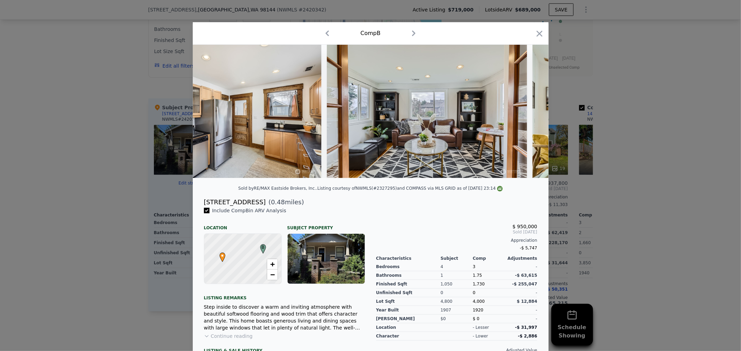
scroll to position [0, 2333]
click at [528, 111] on div at bounding box center [371, 111] width 356 height 133
click at [528, 111] on icon at bounding box center [530, 112] width 14 height 14
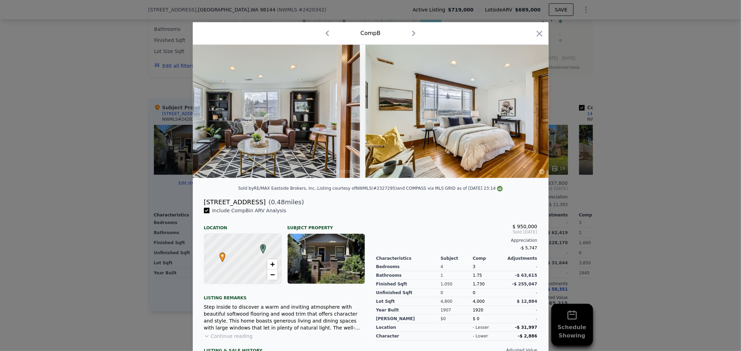
scroll to position [0, 2500]
click at [537, 37] on icon "button" at bounding box center [539, 34] width 10 height 10
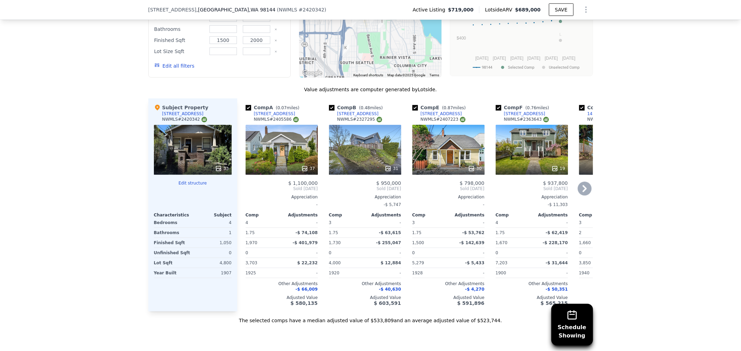
click at [524, 150] on div "19" at bounding box center [531, 150] width 72 height 50
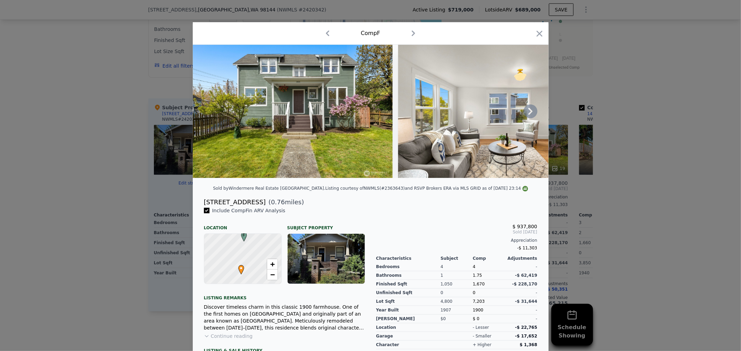
click at [530, 112] on icon at bounding box center [530, 112] width 14 height 14
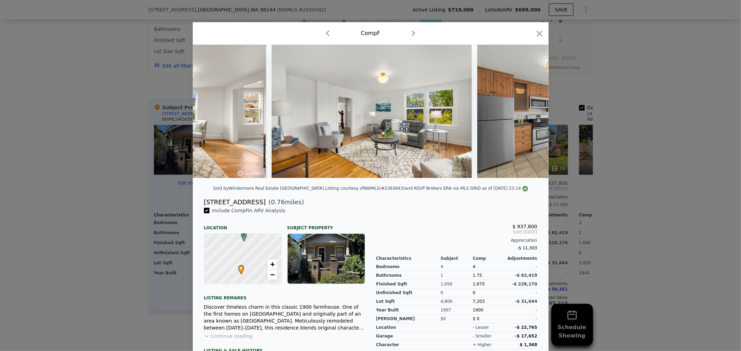
scroll to position [0, 333]
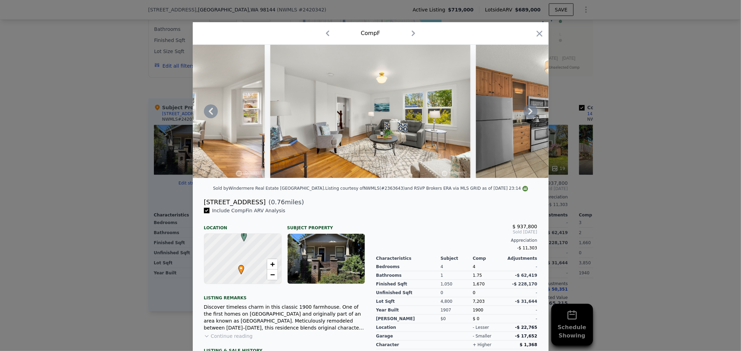
click at [529, 114] on icon at bounding box center [530, 111] width 4 height 7
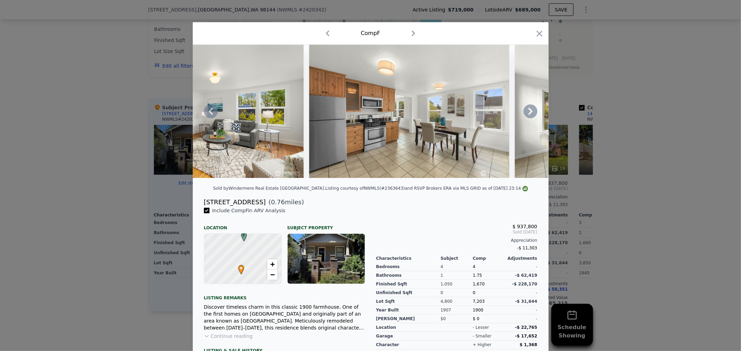
click at [529, 114] on icon at bounding box center [530, 111] width 4 height 7
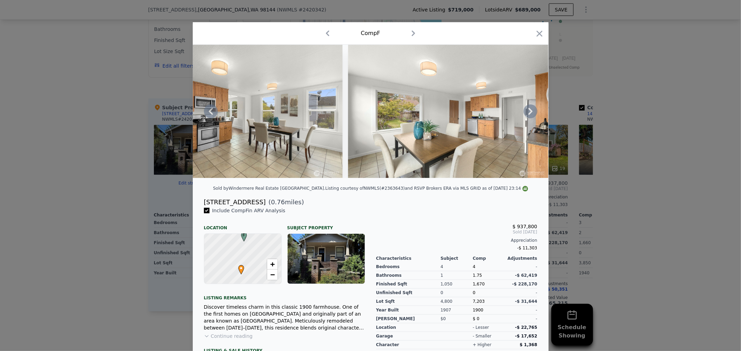
click at [529, 114] on icon at bounding box center [530, 111] width 4 height 7
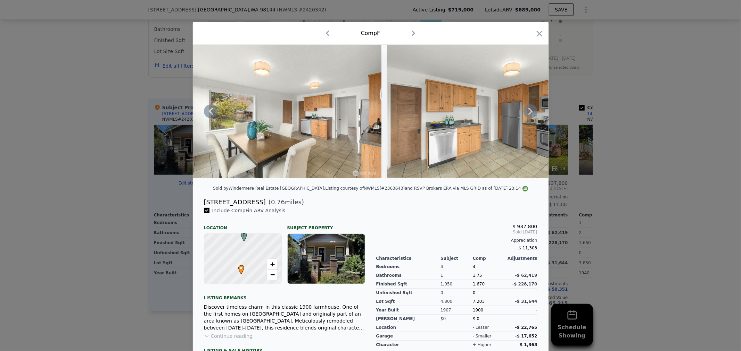
click at [529, 114] on icon at bounding box center [530, 111] width 4 height 7
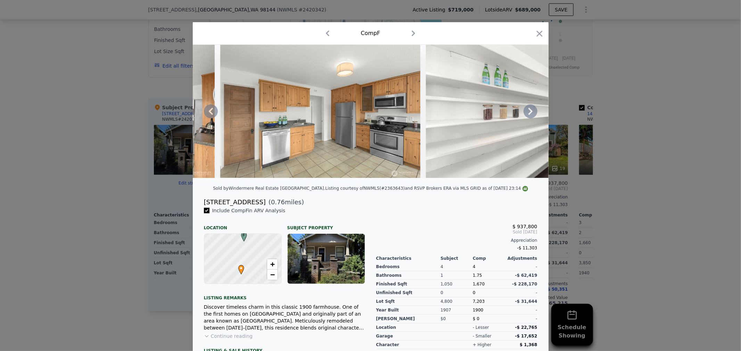
click at [529, 114] on icon at bounding box center [530, 111] width 4 height 7
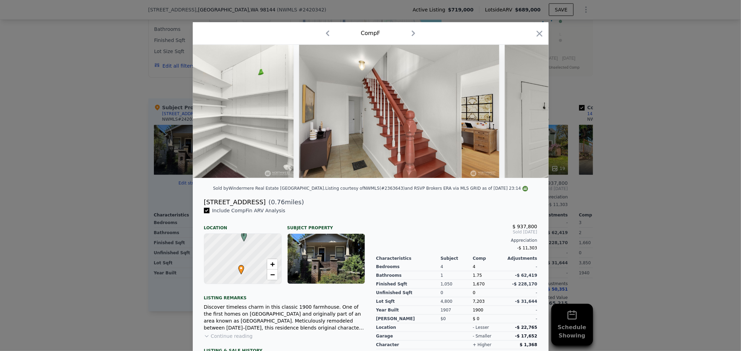
scroll to position [0, 1333]
click at [529, 114] on div at bounding box center [371, 111] width 356 height 133
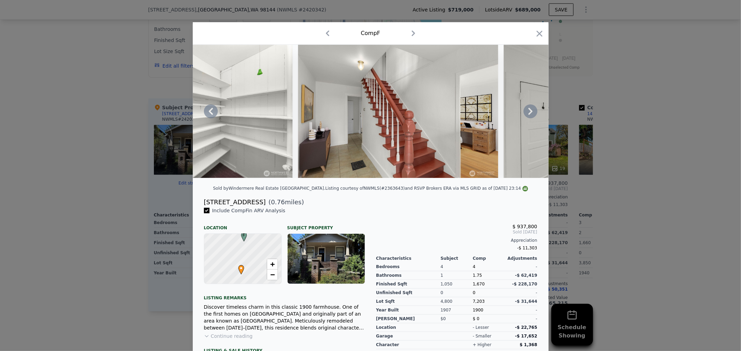
click at [529, 114] on icon at bounding box center [530, 111] width 4 height 7
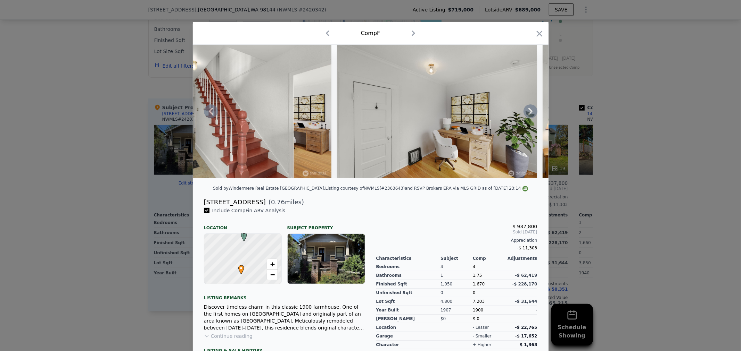
click at [528, 112] on icon at bounding box center [530, 111] width 4 height 7
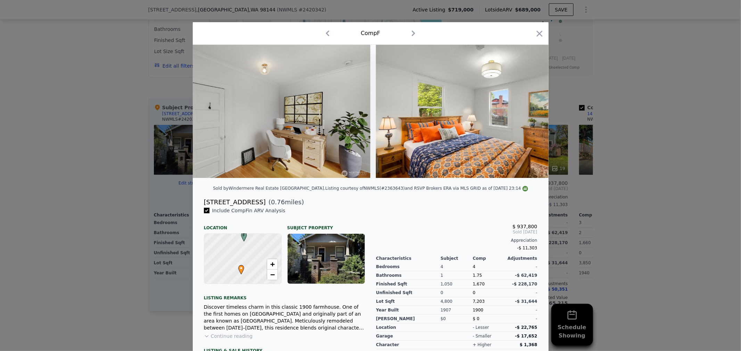
click at [528, 112] on div at bounding box center [371, 111] width 356 height 133
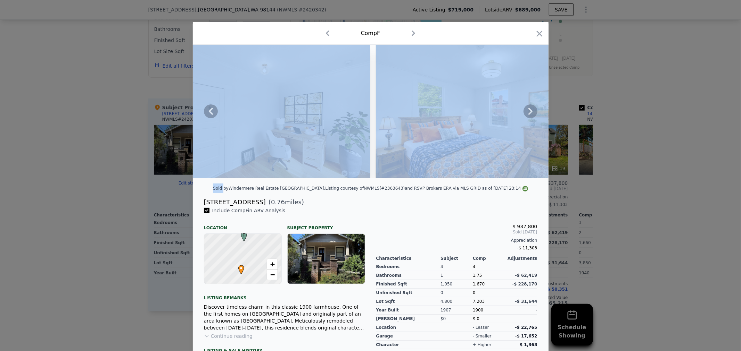
click at [528, 112] on icon at bounding box center [530, 111] width 4 height 7
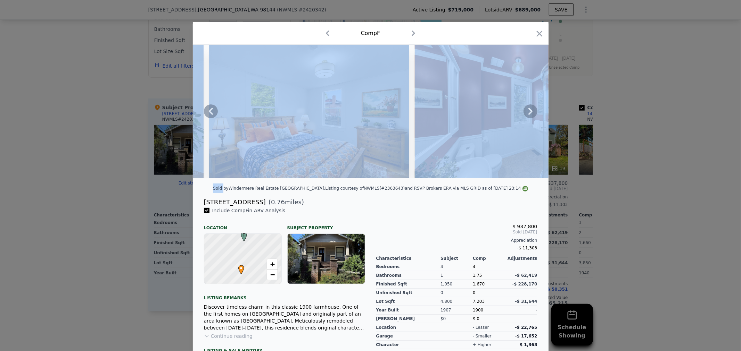
click at [528, 112] on icon at bounding box center [530, 111] width 4 height 7
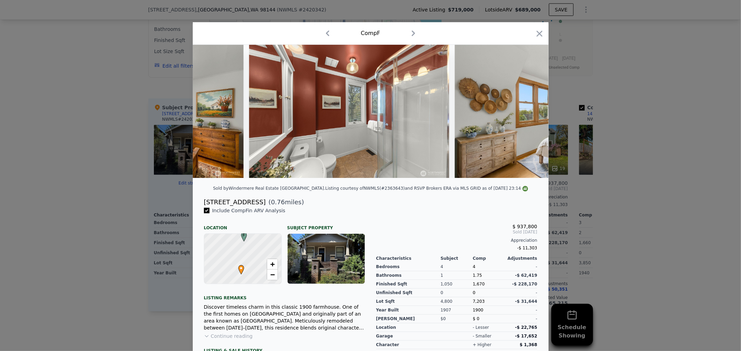
scroll to position [0, 2000]
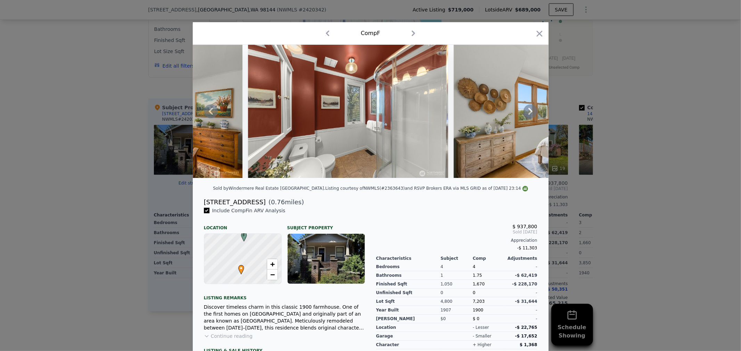
click at [528, 112] on icon at bounding box center [530, 111] width 4 height 7
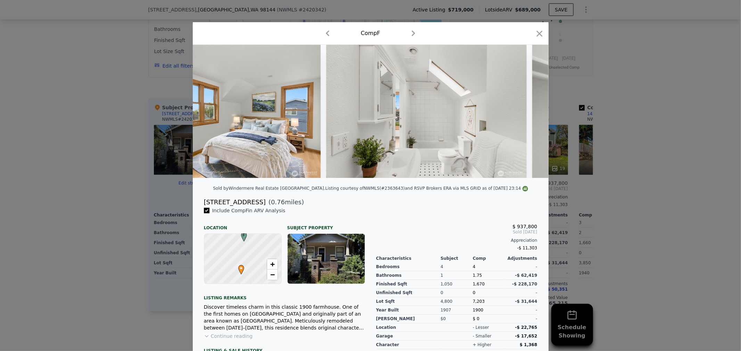
scroll to position [0, 2333]
click at [536, 33] on icon "button" at bounding box center [539, 34] width 6 height 6
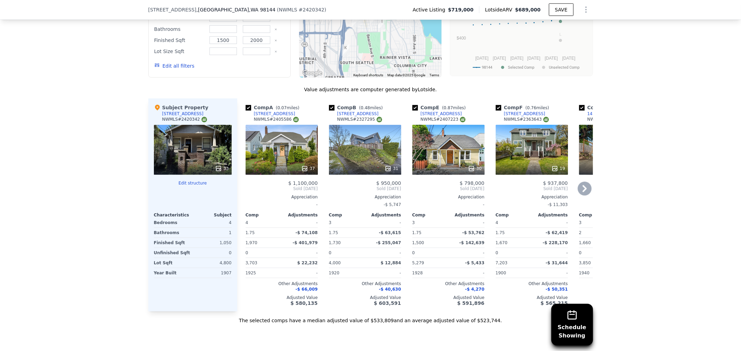
click at [583, 190] on icon at bounding box center [584, 189] width 14 height 14
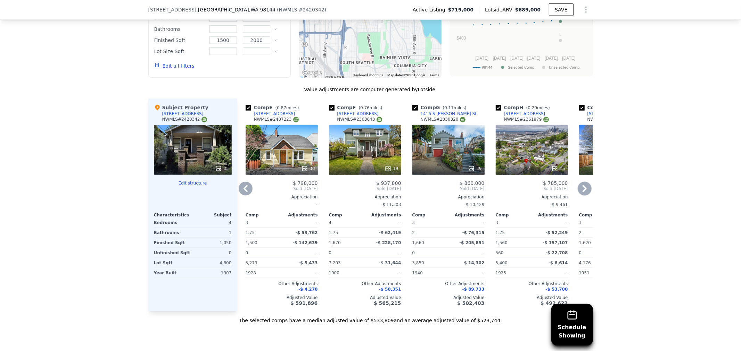
click at [583, 190] on icon at bounding box center [584, 189] width 14 height 14
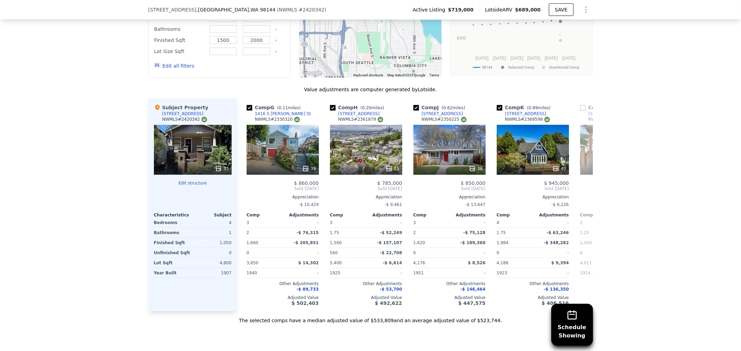
scroll to position [0, 333]
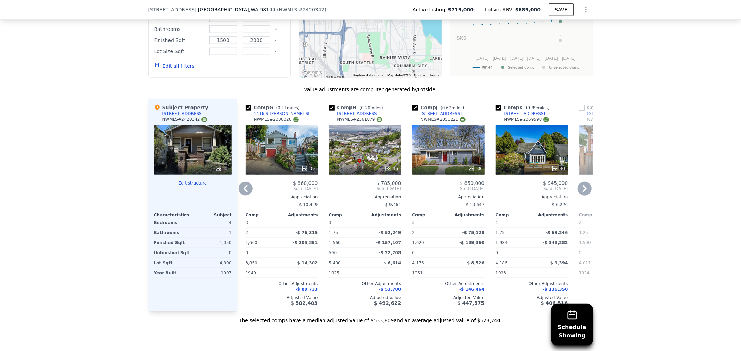
click at [535, 157] on div "40" at bounding box center [531, 150] width 72 height 50
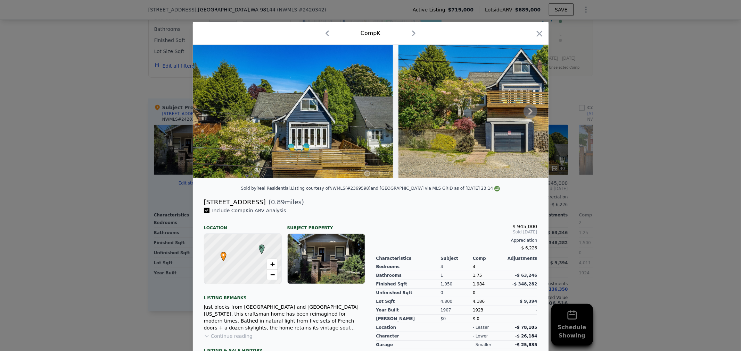
click at [523, 114] on icon at bounding box center [530, 112] width 14 height 14
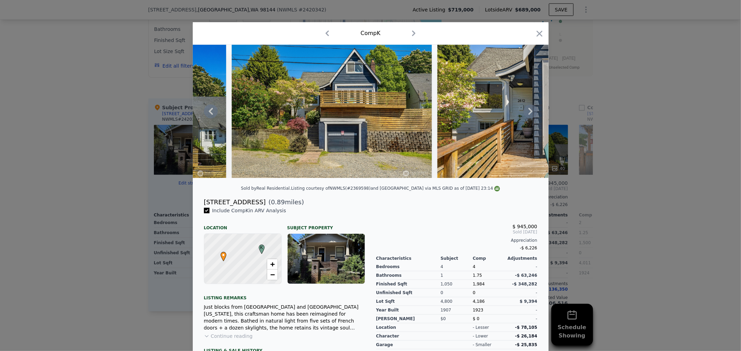
click at [528, 111] on icon at bounding box center [530, 111] width 4 height 7
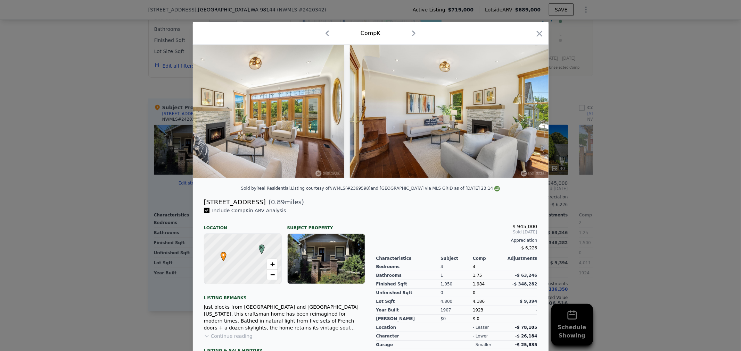
scroll to position [0, 667]
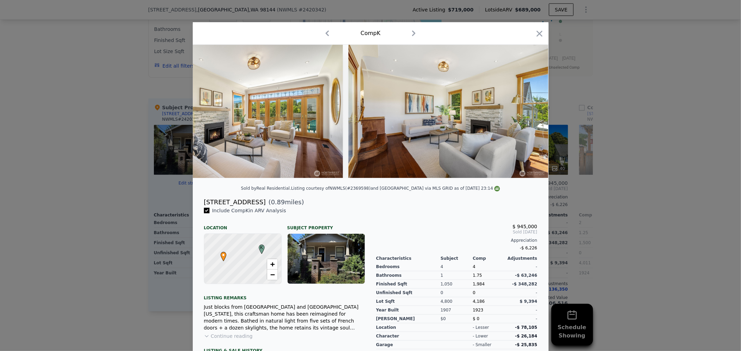
click at [525, 111] on div at bounding box center [371, 111] width 356 height 133
click at [528, 111] on icon at bounding box center [530, 111] width 4 height 7
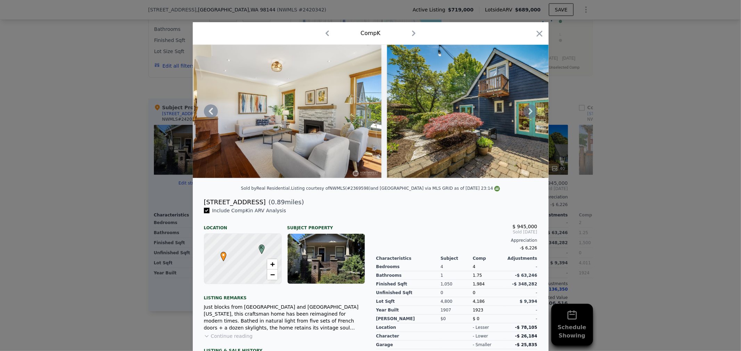
click at [529, 115] on icon at bounding box center [530, 112] width 14 height 14
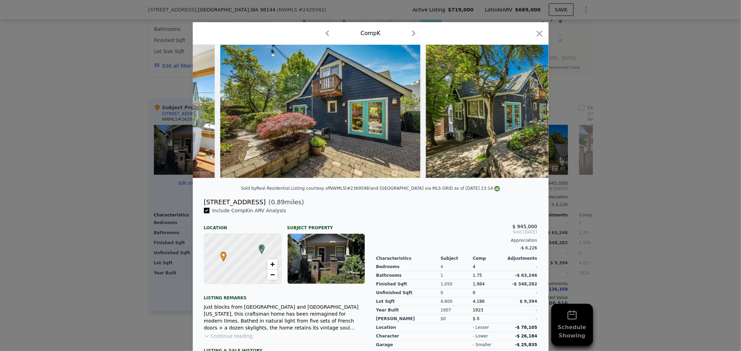
click at [528, 115] on div at bounding box center [371, 111] width 356 height 133
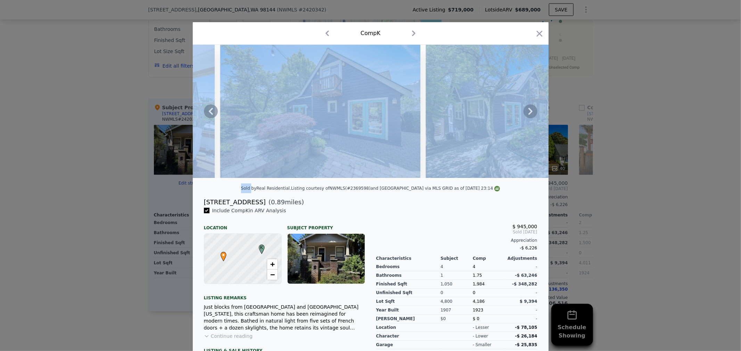
click at [528, 115] on icon at bounding box center [530, 111] width 4 height 7
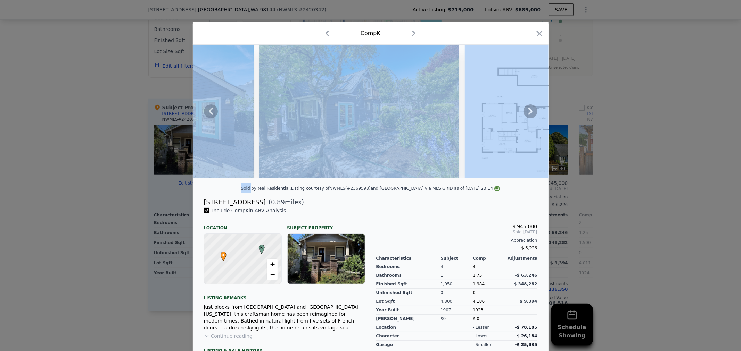
click at [528, 114] on div at bounding box center [371, 111] width 356 height 133
click at [528, 114] on icon at bounding box center [530, 111] width 4 height 7
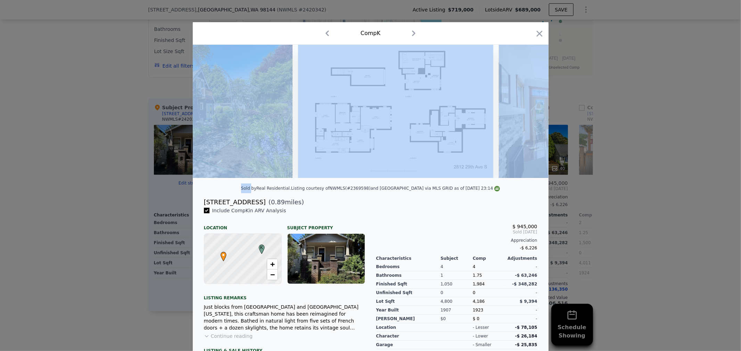
click at [528, 114] on img at bounding box center [599, 111] width 200 height 133
click at [528, 114] on icon at bounding box center [530, 111] width 4 height 7
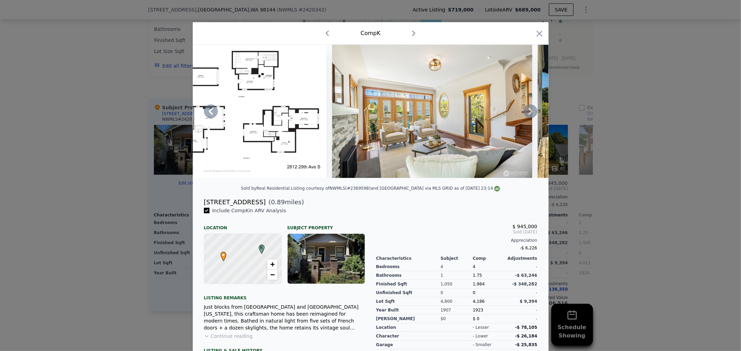
click at [528, 114] on icon at bounding box center [530, 111] width 4 height 7
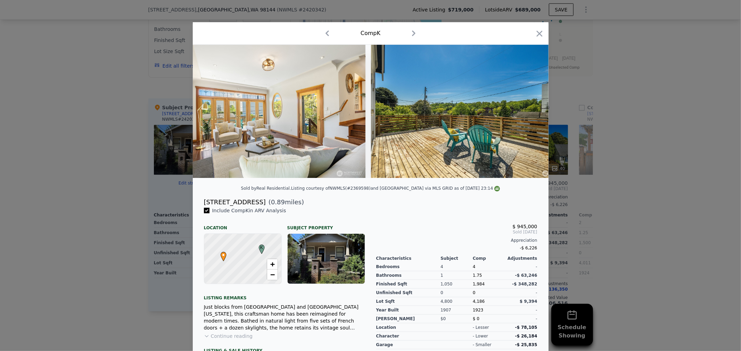
click at [528, 114] on div at bounding box center [371, 111] width 356 height 133
click at [528, 114] on icon at bounding box center [530, 111] width 4 height 7
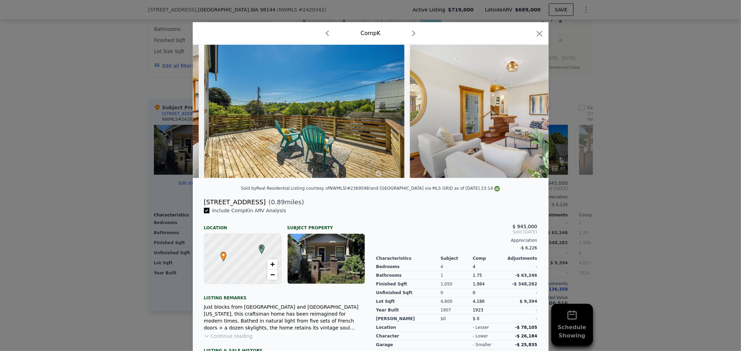
click at [528, 114] on div at bounding box center [371, 111] width 356 height 133
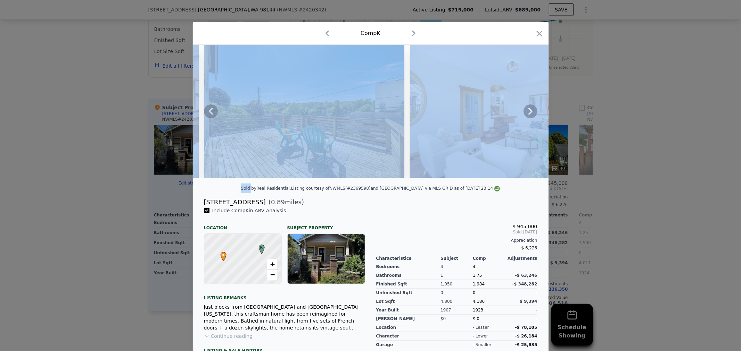
click at [528, 114] on icon at bounding box center [530, 111] width 4 height 7
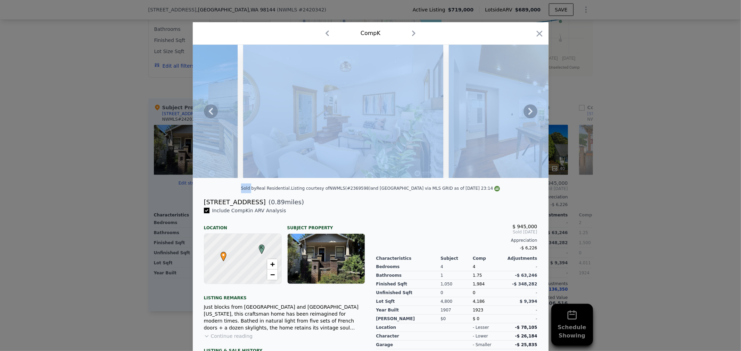
click at [527, 114] on div at bounding box center [371, 111] width 356 height 133
click at [528, 114] on icon at bounding box center [530, 111] width 4 height 7
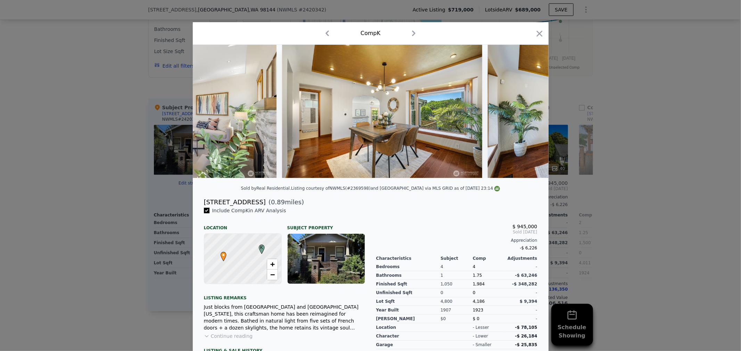
click at [527, 114] on img at bounding box center [587, 111] width 200 height 133
click at [528, 114] on icon at bounding box center [530, 111] width 4 height 7
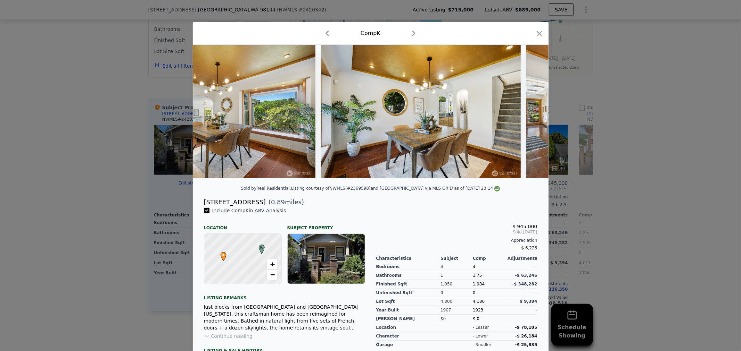
click at [527, 114] on img at bounding box center [626, 111] width 200 height 133
click at [528, 114] on icon at bounding box center [530, 111] width 4 height 7
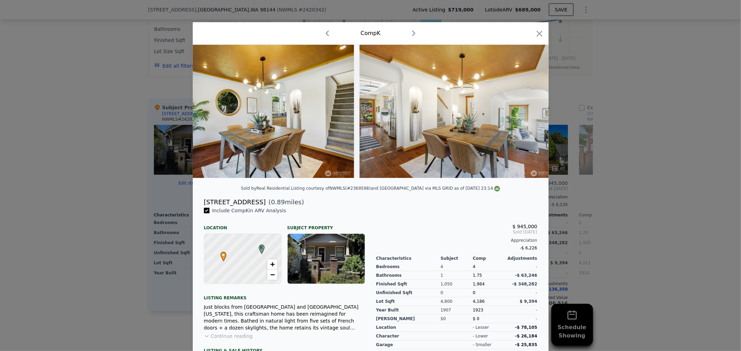
click at [527, 114] on div at bounding box center [371, 111] width 356 height 133
click at [528, 114] on icon at bounding box center [530, 111] width 4 height 7
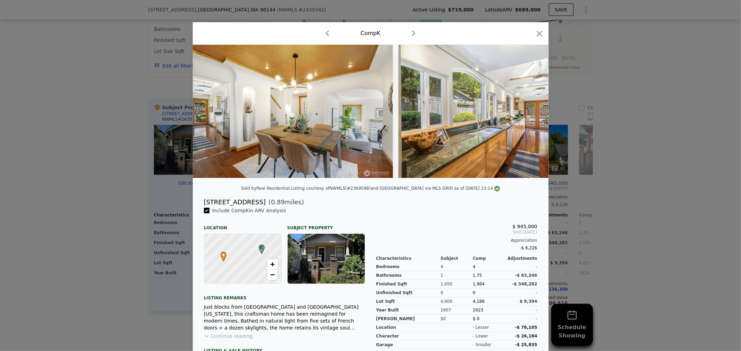
click at [527, 114] on div at bounding box center [371, 111] width 356 height 133
click at [528, 114] on icon at bounding box center [530, 111] width 4 height 7
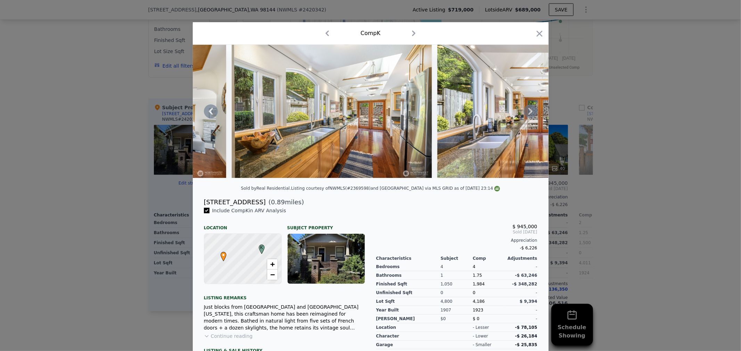
click at [528, 114] on icon at bounding box center [530, 111] width 4 height 7
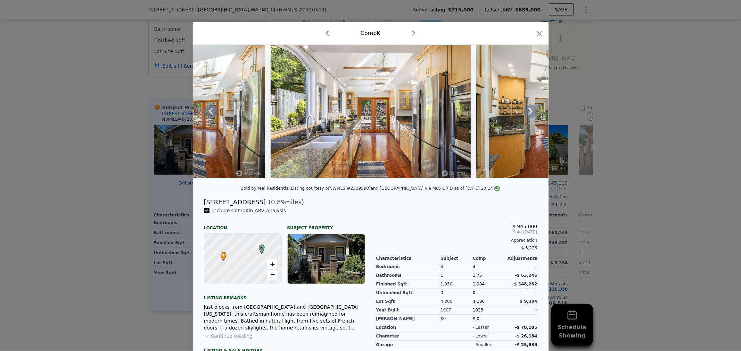
click at [528, 114] on icon at bounding box center [530, 111] width 4 height 7
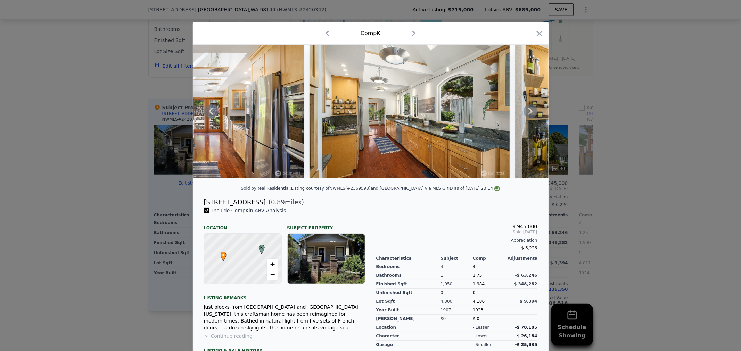
click at [528, 114] on icon at bounding box center [530, 111] width 4 height 7
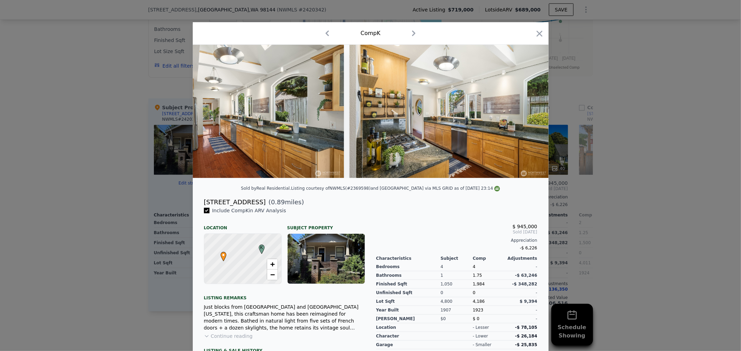
scroll to position [0, 3333]
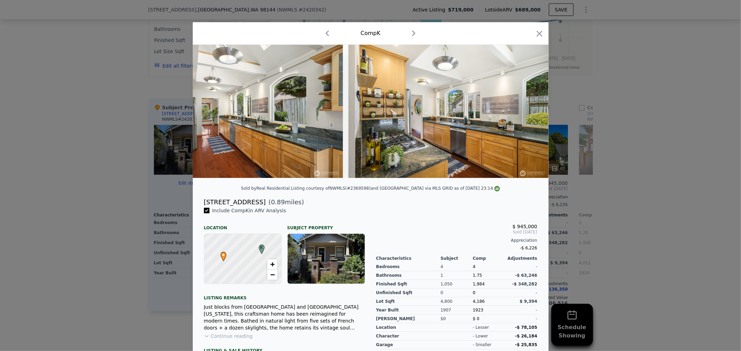
click at [527, 114] on div at bounding box center [371, 111] width 356 height 133
click at [528, 114] on icon at bounding box center [530, 111] width 4 height 7
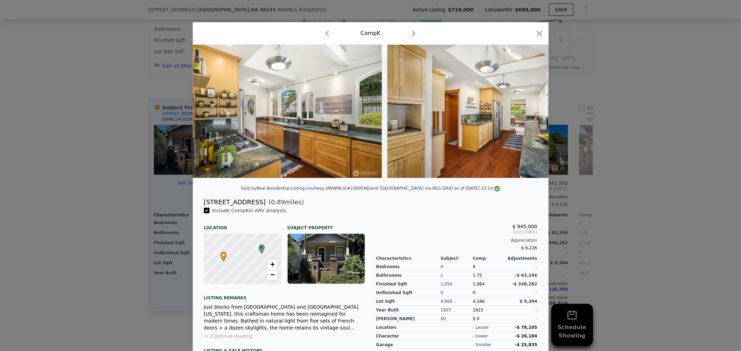
click at [527, 114] on img at bounding box center [487, 111] width 200 height 133
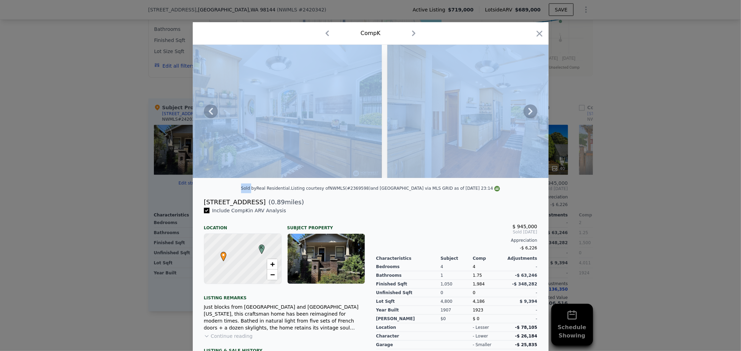
click at [528, 114] on icon at bounding box center [530, 111] width 4 height 7
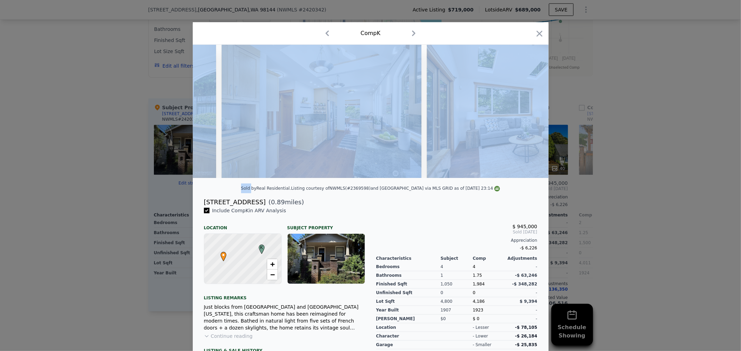
scroll to position [0, 3666]
click at [536, 36] on icon "button" at bounding box center [539, 34] width 10 height 10
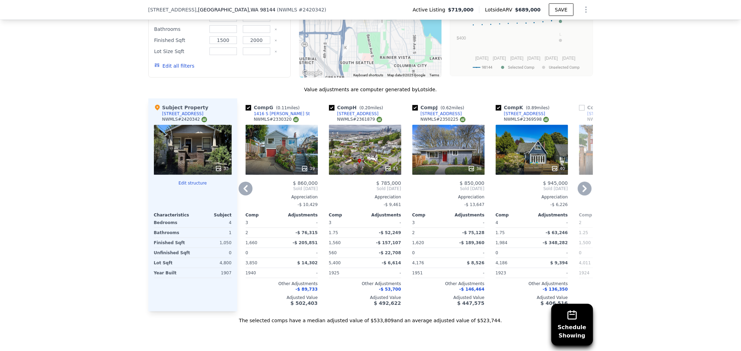
click at [582, 192] on icon at bounding box center [584, 188] width 4 height 7
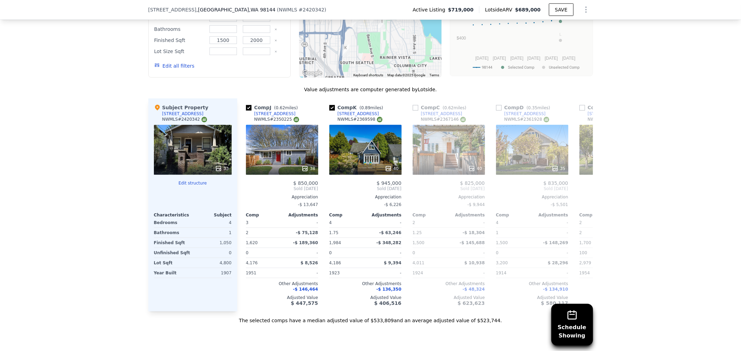
scroll to position [0, 500]
click at [242, 193] on icon at bounding box center [246, 189] width 14 height 14
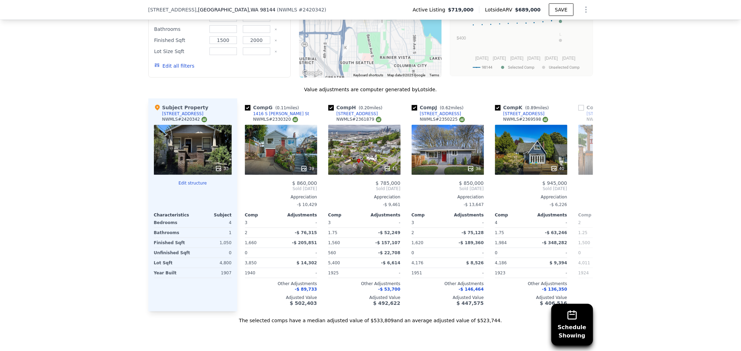
scroll to position [0, 333]
click at [242, 193] on icon at bounding box center [246, 189] width 14 height 14
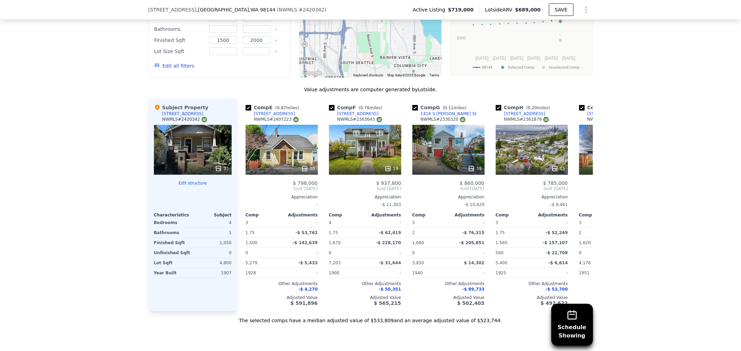
scroll to position [0, 167]
click at [242, 193] on icon at bounding box center [246, 189] width 14 height 14
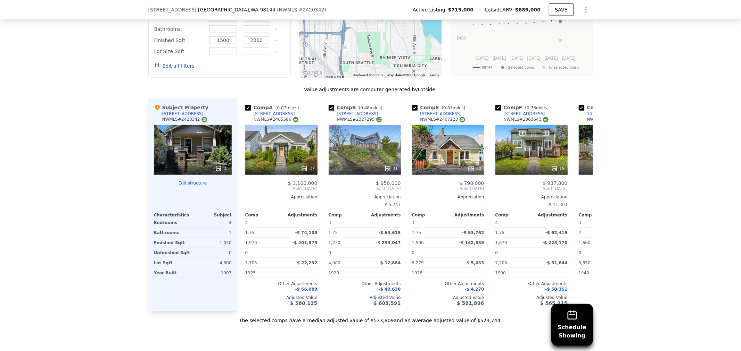
scroll to position [0, 0]
click at [582, 192] on icon at bounding box center [584, 188] width 4 height 7
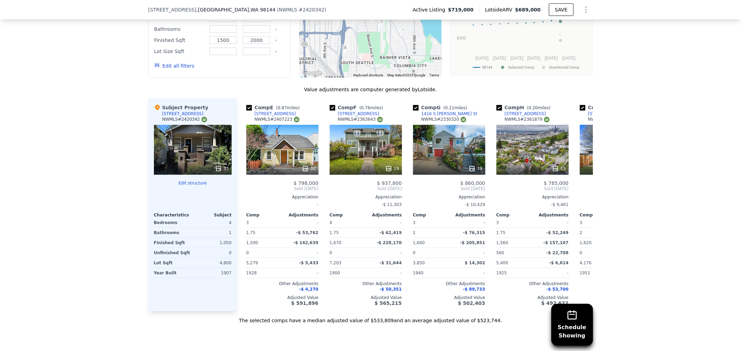
scroll to position [0, 167]
click at [580, 194] on icon at bounding box center [584, 189] width 14 height 14
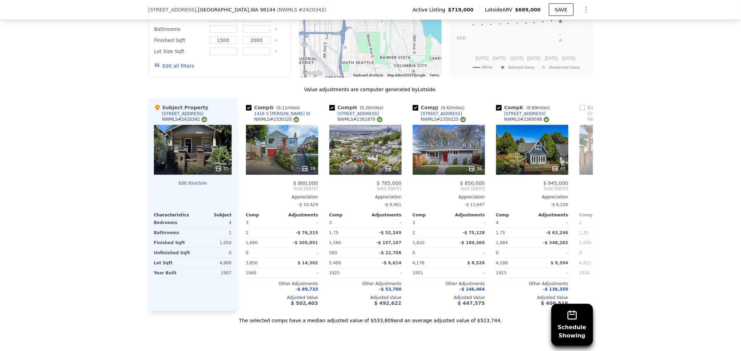
scroll to position [0, 333]
click at [582, 195] on icon at bounding box center [584, 189] width 14 height 14
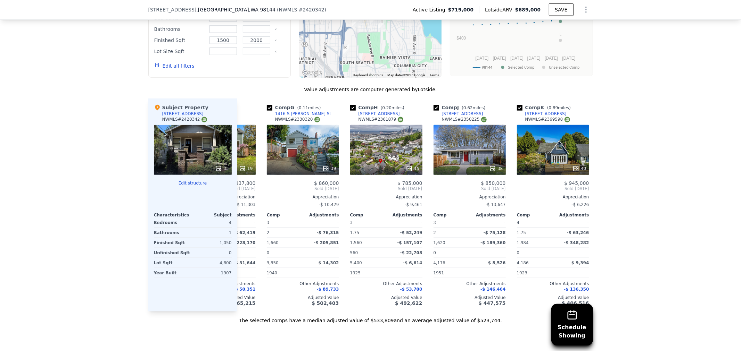
scroll to position [0, 302]
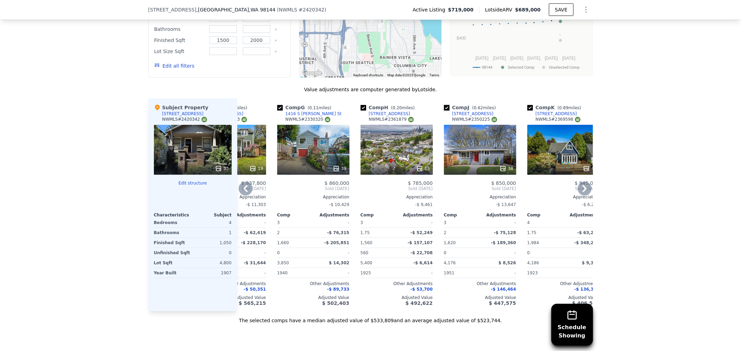
click at [445, 111] on input "checkbox" at bounding box center [447, 108] width 6 height 6
checkbox input "false"
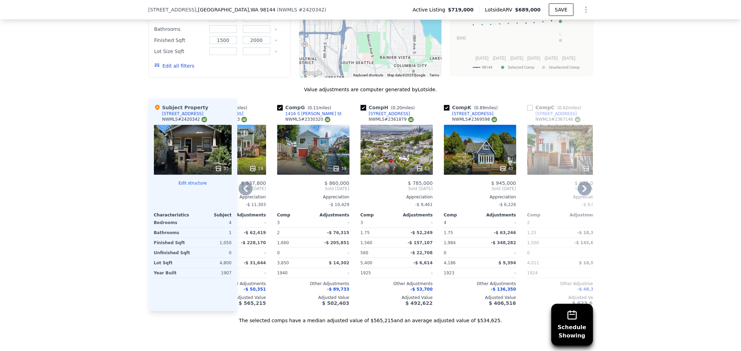
click at [360, 111] on input "checkbox" at bounding box center [363, 108] width 6 height 6
checkbox input "false"
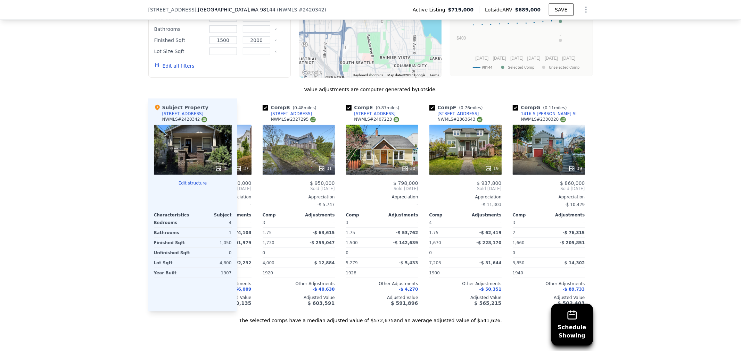
scroll to position [0, 39]
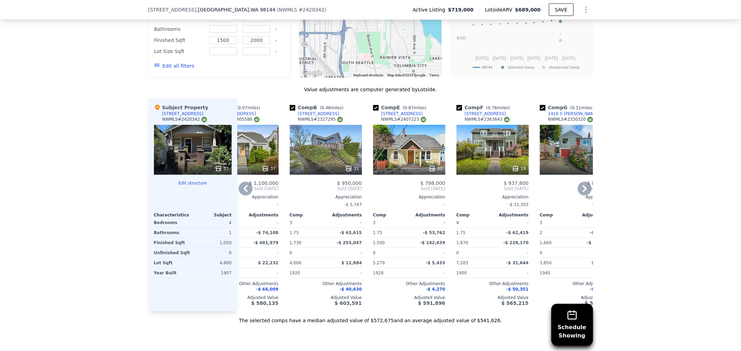
click at [540, 111] on input "checkbox" at bounding box center [543, 108] width 6 height 6
checkbox input "false"
click at [373, 111] on input "checkbox" at bounding box center [376, 108] width 6 height 6
checkbox input "false"
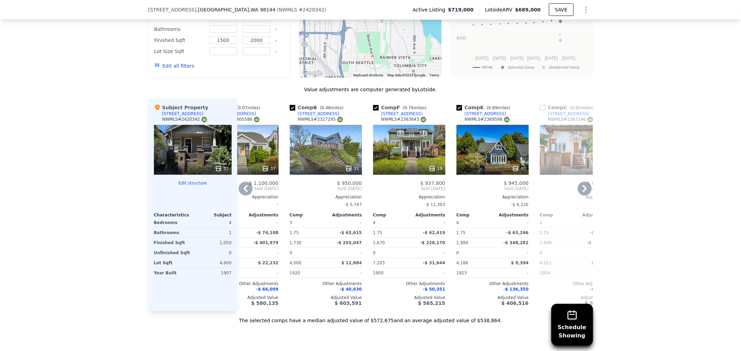
click at [291, 111] on input "checkbox" at bounding box center [293, 108] width 6 height 6
checkbox input "false"
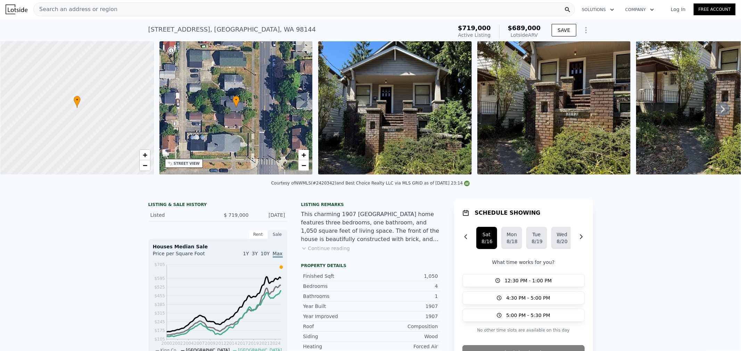
scroll to position [0, 0]
click at [230, 11] on div "Search an address or region" at bounding box center [303, 10] width 541 height 14
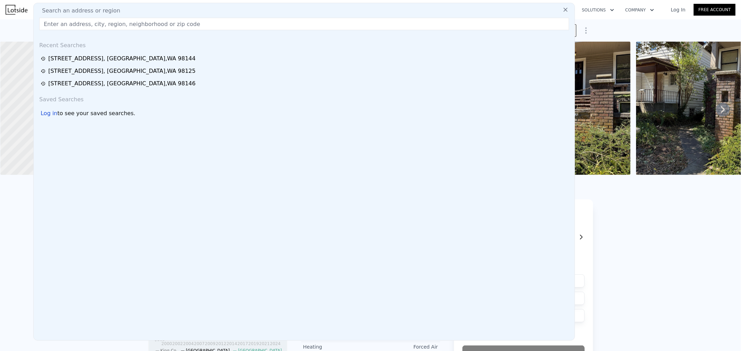
click at [230, 11] on div "Search an address or region" at bounding box center [303, 11] width 535 height 8
click at [228, 23] on input "text" at bounding box center [303, 24] width 529 height 12
paste input "[STREET_ADDRESS]"
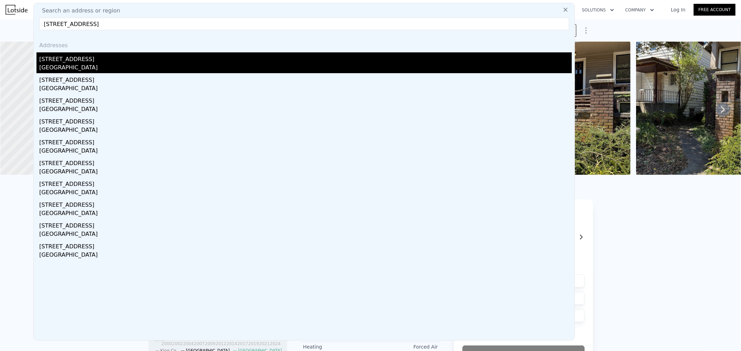
type input "[STREET_ADDRESS]"
click at [108, 53] on div "[STREET_ADDRESS]" at bounding box center [305, 57] width 532 height 11
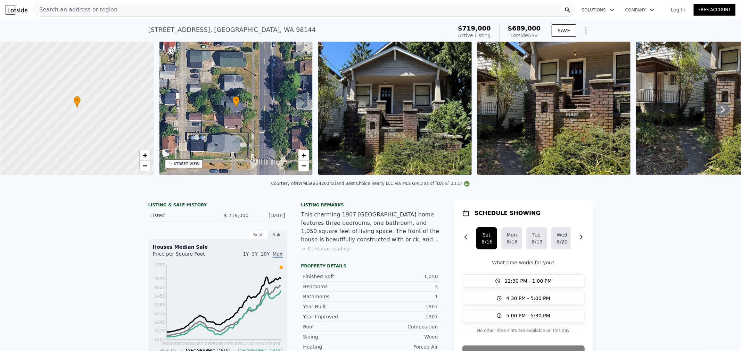
checkbox input "true"
type input "1"
type input "3"
type input "1"
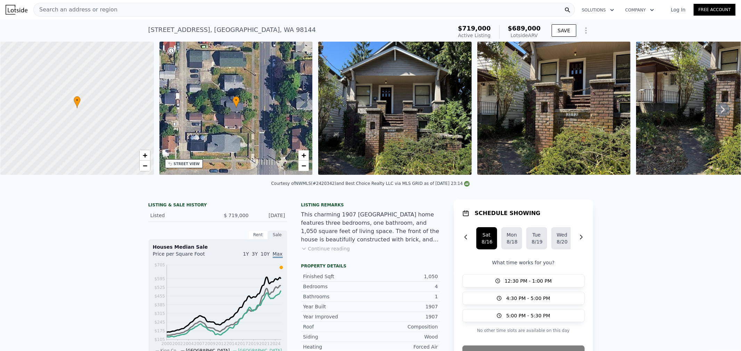
type input "1.5"
type input "610"
type input "1010"
type input "3000"
type input "5400"
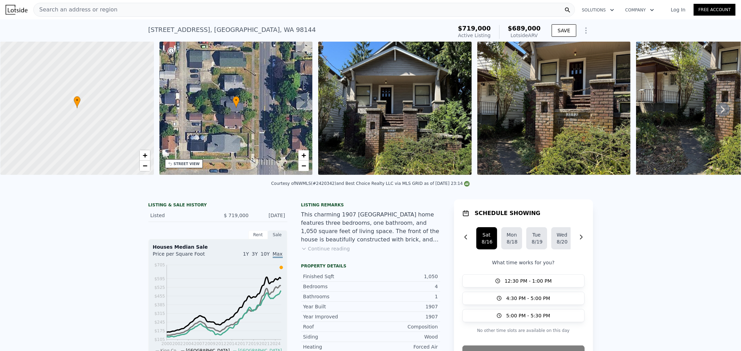
type input "$ 713,000"
type input "-$ 86,763"
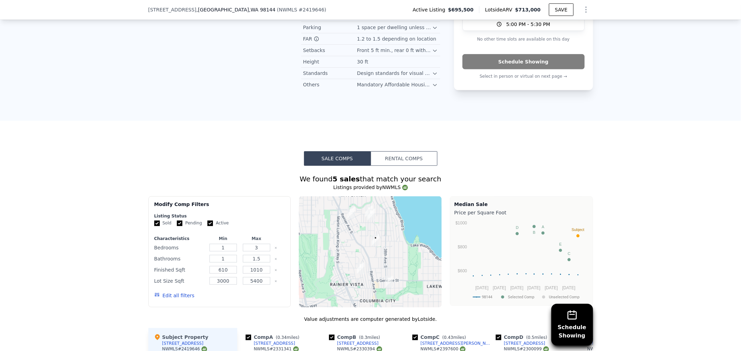
scroll to position [653, 0]
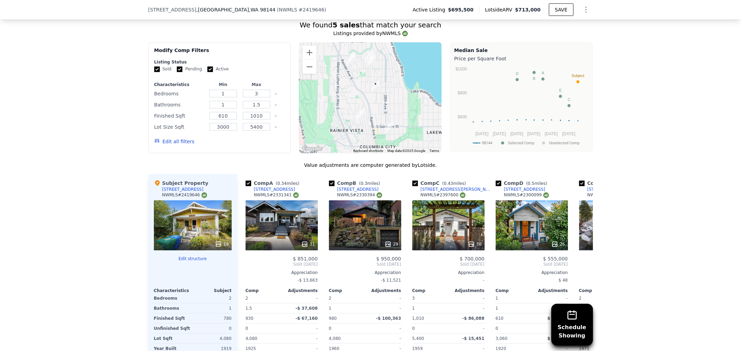
click at [170, 145] on button "Edit all filters" at bounding box center [174, 141] width 40 height 7
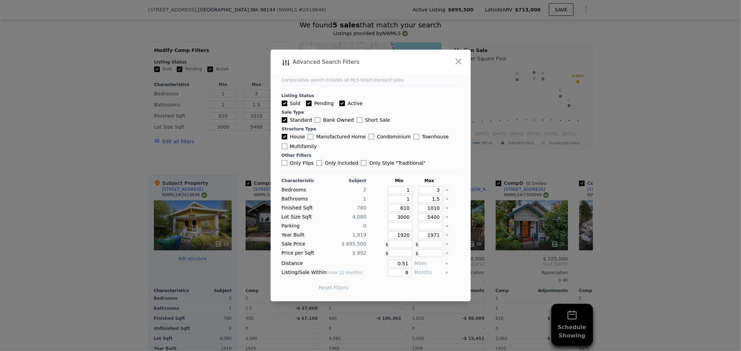
click at [445, 190] on div at bounding box center [452, 190] width 14 height 8
click at [445, 191] on icon "Clear" at bounding box center [446, 190] width 3 height 3
click at [445, 199] on div at bounding box center [452, 199] width 14 height 8
click at [445, 201] on icon "Clear" at bounding box center [446, 199] width 3 height 3
drag, startPoint x: 390, startPoint y: 208, endPoint x: 411, endPoint y: 212, distance: 21.9
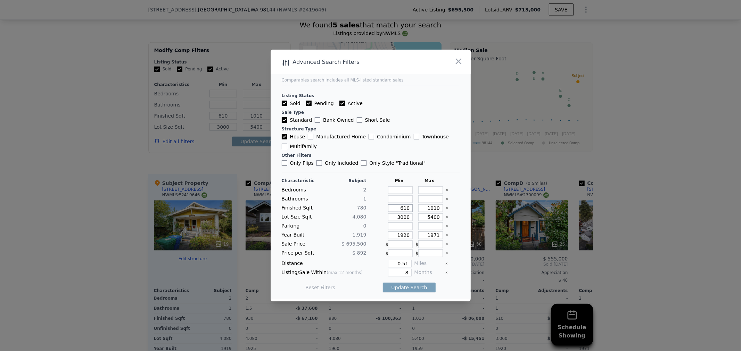
click at [411, 212] on div "Characteristic Subject Min Max Bedrooms 2 Bathrooms 1 Finished Sqft [PHONE_NUMB…" at bounding box center [371, 237] width 178 height 119
type input "1"
type input "13"
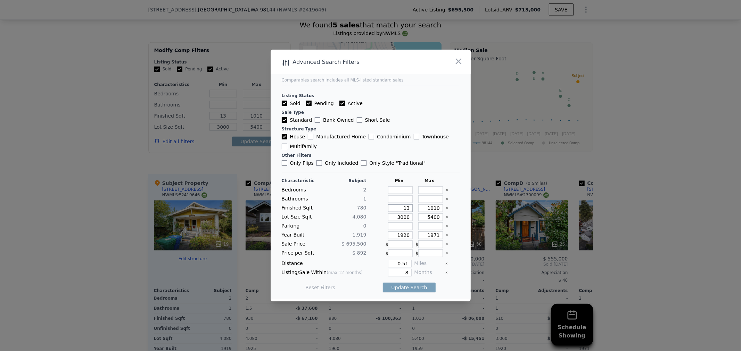
type input "130"
type input "1300"
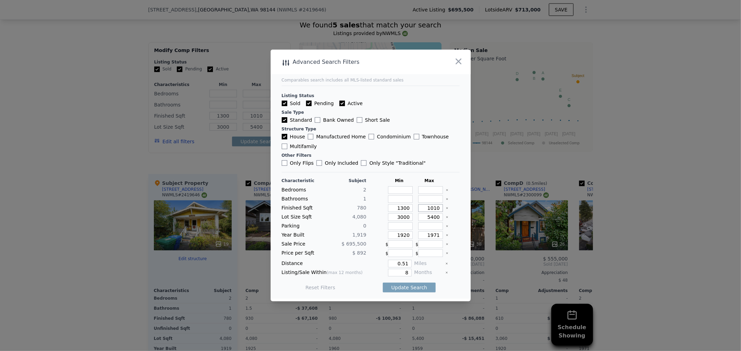
drag, startPoint x: 424, startPoint y: 209, endPoint x: 440, endPoint y: 210, distance: 16.8
click at [440, 210] on div "Finished Sqft 780 1300 1010" at bounding box center [371, 208] width 178 height 8
type input "1"
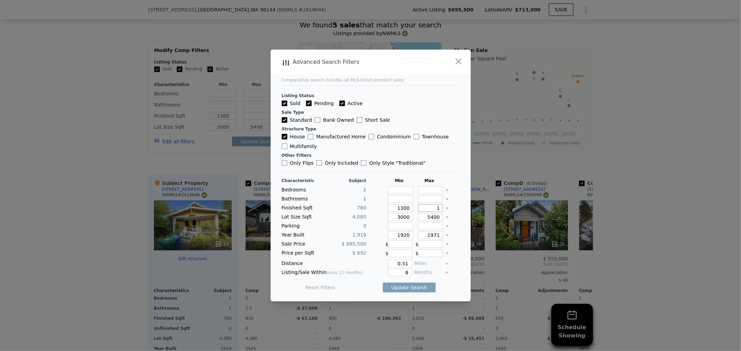
type input "1"
type input "18"
type input "180"
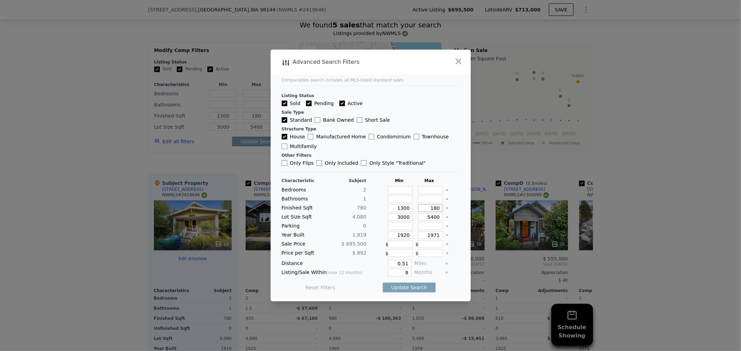
type input "1800"
click at [446, 217] on icon "Clear" at bounding box center [446, 217] width 1 height 1
drag, startPoint x: 405, startPoint y: 235, endPoint x: 366, endPoint y: 235, distance: 38.5
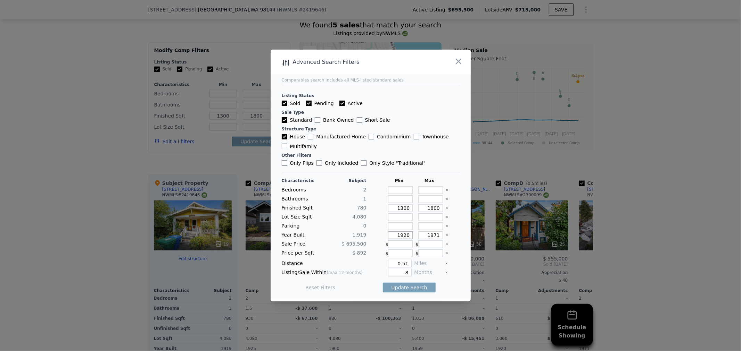
click at [366, 235] on div "Year Built 1,919 1920 1971" at bounding box center [371, 236] width 178 height 8
type input "0"
drag, startPoint x: 423, startPoint y: 237, endPoint x: 454, endPoint y: 236, distance: 31.3
click at [454, 236] on main "Comparables search includes all MLS-listed standard sales Listing Status Sold P…" at bounding box center [370, 174] width 200 height 249
type input "1970"
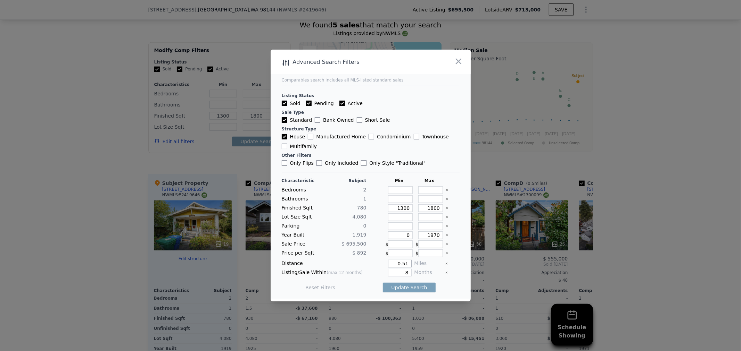
drag, startPoint x: 395, startPoint y: 262, endPoint x: 414, endPoint y: 262, distance: 19.1
click at [413, 262] on div "Distance 0.51 Miles" at bounding box center [371, 264] width 178 height 8
type input "1"
drag, startPoint x: 401, startPoint y: 271, endPoint x: 409, endPoint y: 270, distance: 8.2
click at [409, 270] on div "Listing/Sale Within (max 12 months) 8 Months" at bounding box center [371, 273] width 178 height 8
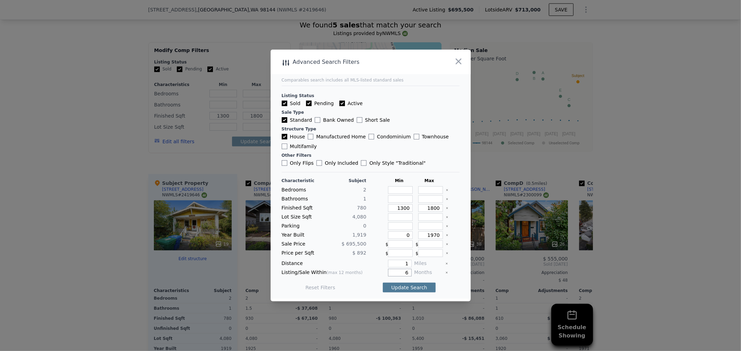
type input "6"
click at [410, 285] on button "Update Search" at bounding box center [409, 288] width 52 height 10
click at [337, 109] on div "Listing Status Sold Pending Active Sale Type Standard Bank Owned Short Sale Str…" at bounding box center [371, 126] width 178 height 81
click at [339, 102] on input "Active" at bounding box center [342, 104] width 6 height 6
checkbox input "false"
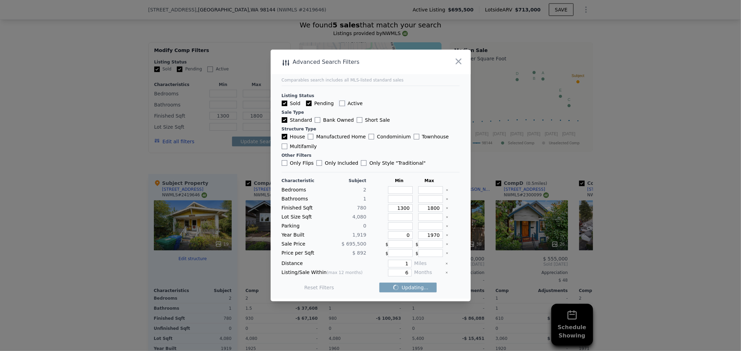
checkbox input "false"
click at [308, 105] on input "Pending" at bounding box center [309, 104] width 6 height 6
checkbox input "false"
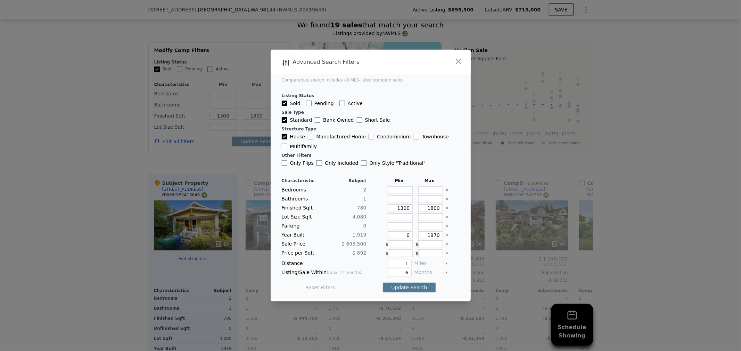
click at [413, 288] on button "Update Search" at bounding box center [409, 288] width 52 height 10
click at [415, 284] on span "15 matching comps" at bounding box center [406, 287] width 48 height 7
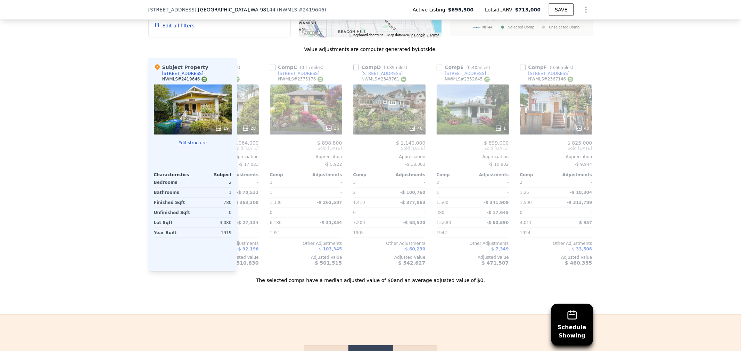
scroll to position [0, 143]
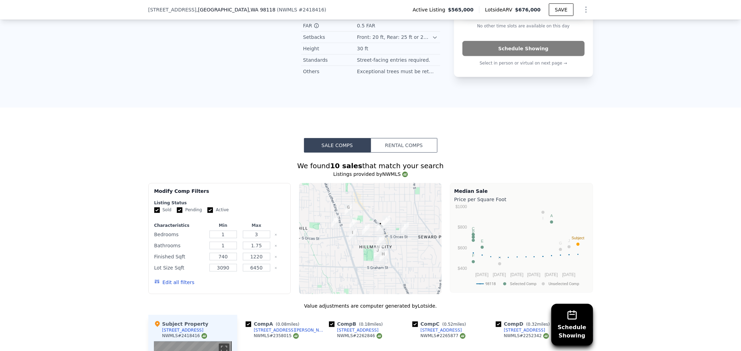
scroll to position [615, 0]
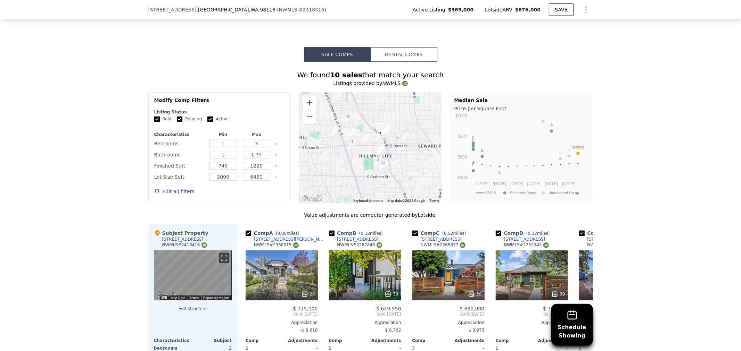
click at [174, 193] on button "Edit all filters" at bounding box center [174, 191] width 40 height 7
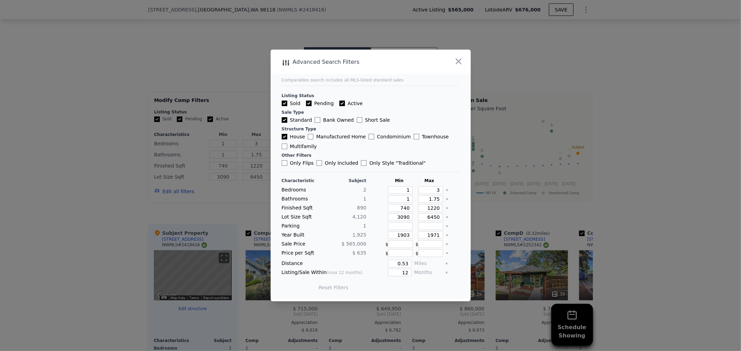
click at [335, 102] on div "Sold Pending Active" at bounding box center [371, 103] width 178 height 7
click at [339, 103] on input "Active" at bounding box center [342, 104] width 6 height 6
checkbox input "false"
click at [306, 103] on input "Pending" at bounding box center [309, 104] width 6 height 6
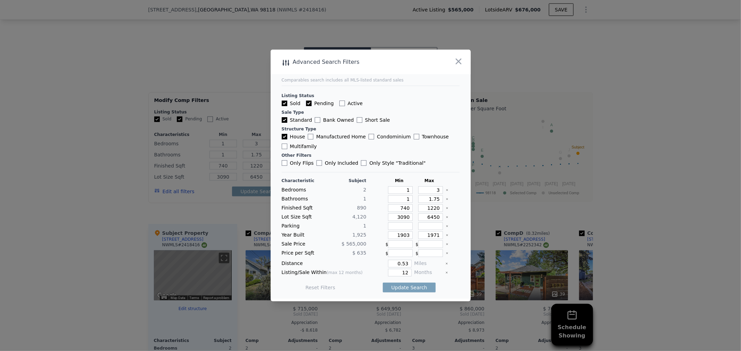
checkbox input "false"
drag, startPoint x: 402, startPoint y: 191, endPoint x: 407, endPoint y: 189, distance: 4.8
click at [407, 189] on input "1" at bounding box center [400, 190] width 25 height 8
click at [445, 191] on icon "Clear" at bounding box center [446, 190] width 3 height 3
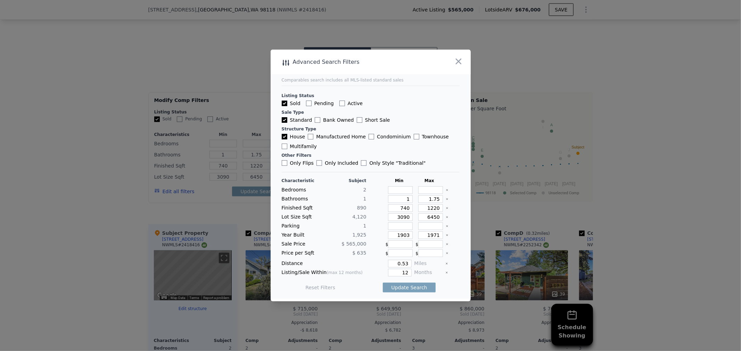
click at [445, 201] on icon "Clear" at bounding box center [446, 199] width 3 height 3
drag, startPoint x: 404, startPoint y: 208, endPoint x: 367, endPoint y: 210, distance: 37.2
click at [367, 210] on div "Finished Sqft 890 740 1220" at bounding box center [371, 208] width 178 height 8
type input "1"
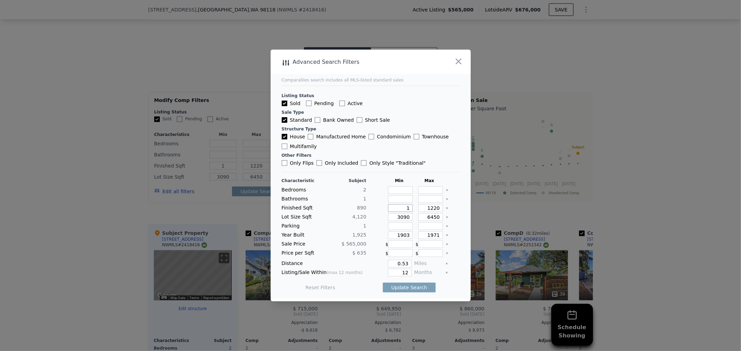
type input "16"
type input "160"
type input "1600"
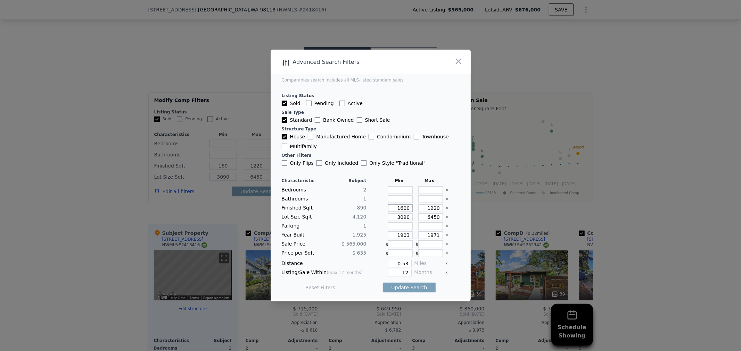
type input "1600"
drag, startPoint x: 424, startPoint y: 209, endPoint x: 442, endPoint y: 208, distance: 17.8
click at [442, 208] on div "Finished Sqft 890 1600 1220" at bounding box center [371, 208] width 178 height 8
type input "2"
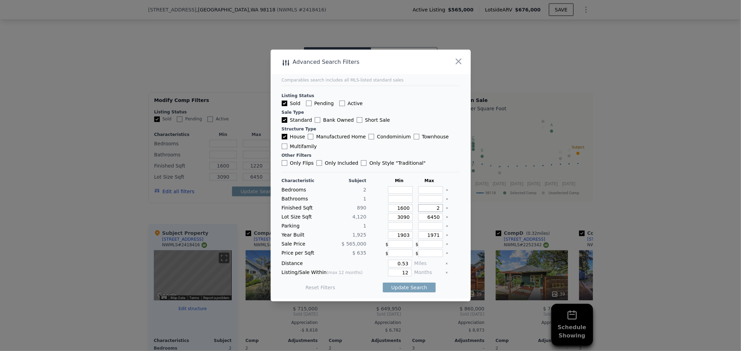
type input "2"
type input "20"
type input "200"
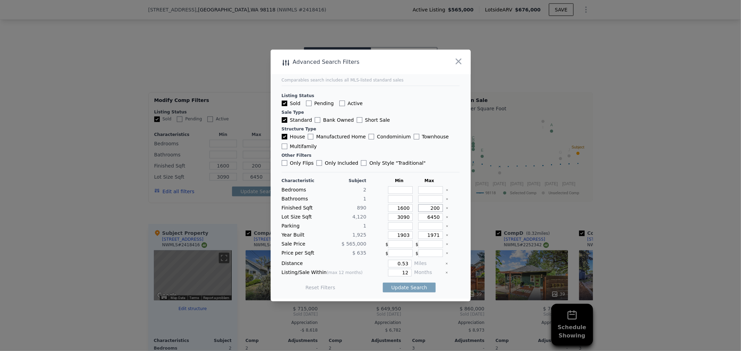
type input "2000"
type input "200"
type input "20"
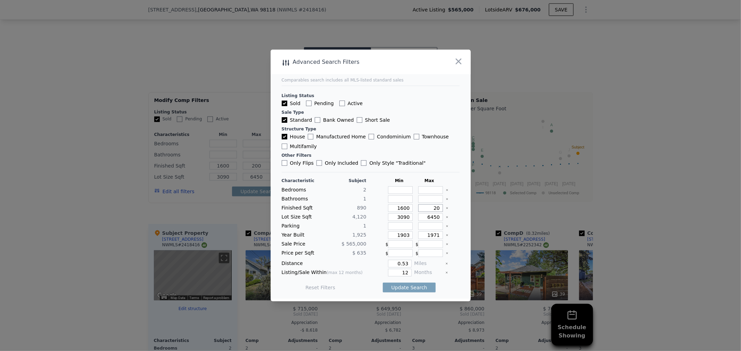
type input "20"
type input "2"
type input "21"
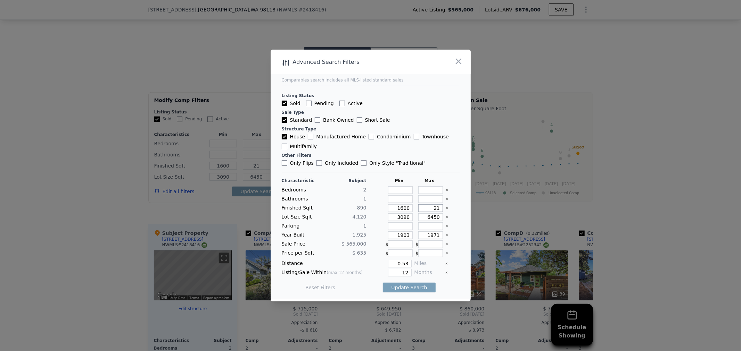
type input "210"
type input "2100"
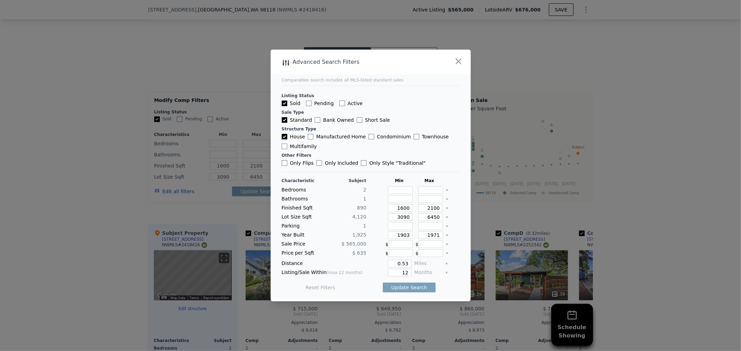
click at [445, 217] on icon "Clear" at bounding box center [446, 217] width 3 height 3
click at [405, 234] on input "1903" at bounding box center [400, 236] width 25 height 8
drag, startPoint x: 405, startPoint y: 234, endPoint x: 392, endPoint y: 235, distance: 12.6
click at [392, 235] on input "1903" at bounding box center [400, 236] width 25 height 8
type input "0"
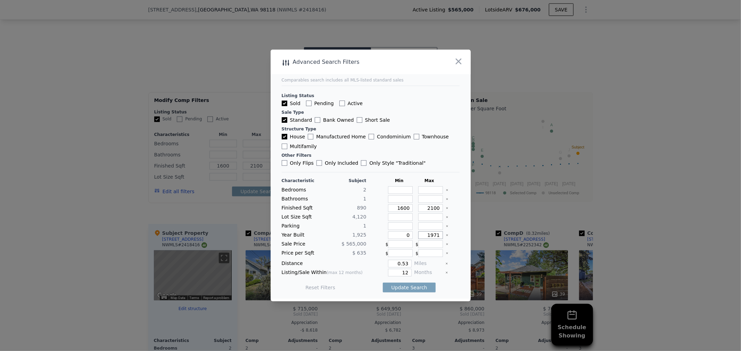
drag, startPoint x: 421, startPoint y: 234, endPoint x: 441, endPoint y: 238, distance: 20.5
click at [440, 238] on div "Year Built 1,925 0 1971" at bounding box center [371, 236] width 178 height 8
click at [433, 234] on input "1971" at bounding box center [430, 236] width 25 height 8
drag, startPoint x: 407, startPoint y: 261, endPoint x: 390, endPoint y: 263, distance: 17.1
click at [390, 263] on input "0.53" at bounding box center [399, 264] width 23 height 8
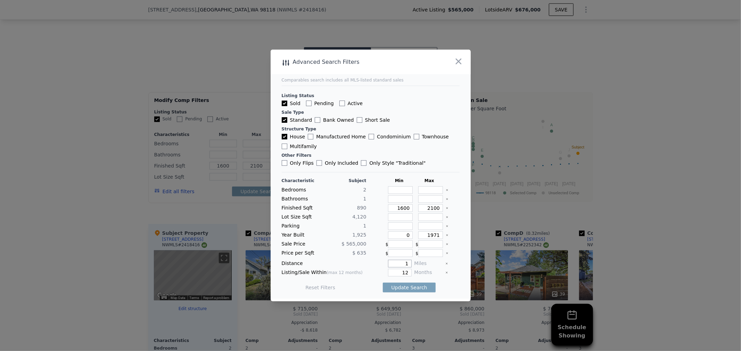
type input "1"
drag, startPoint x: 405, startPoint y: 270, endPoint x: 389, endPoint y: 271, distance: 16.0
click at [389, 271] on input "12" at bounding box center [399, 273] width 23 height 8
type input "6"
click at [391, 287] on button "Update Search" at bounding box center [409, 288] width 52 height 10
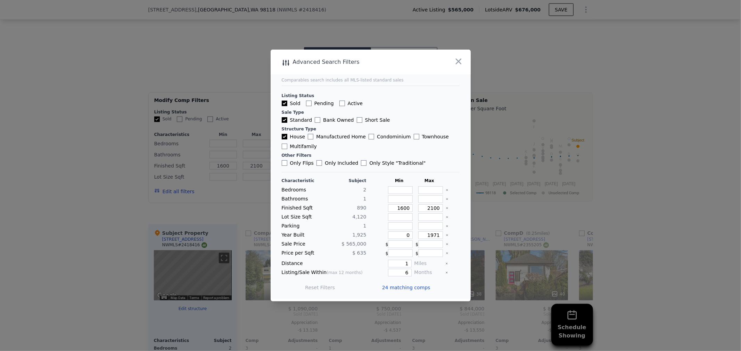
click at [402, 287] on span "24 matching comps" at bounding box center [406, 287] width 48 height 7
